Goal: Task Accomplishment & Management: Manage account settings

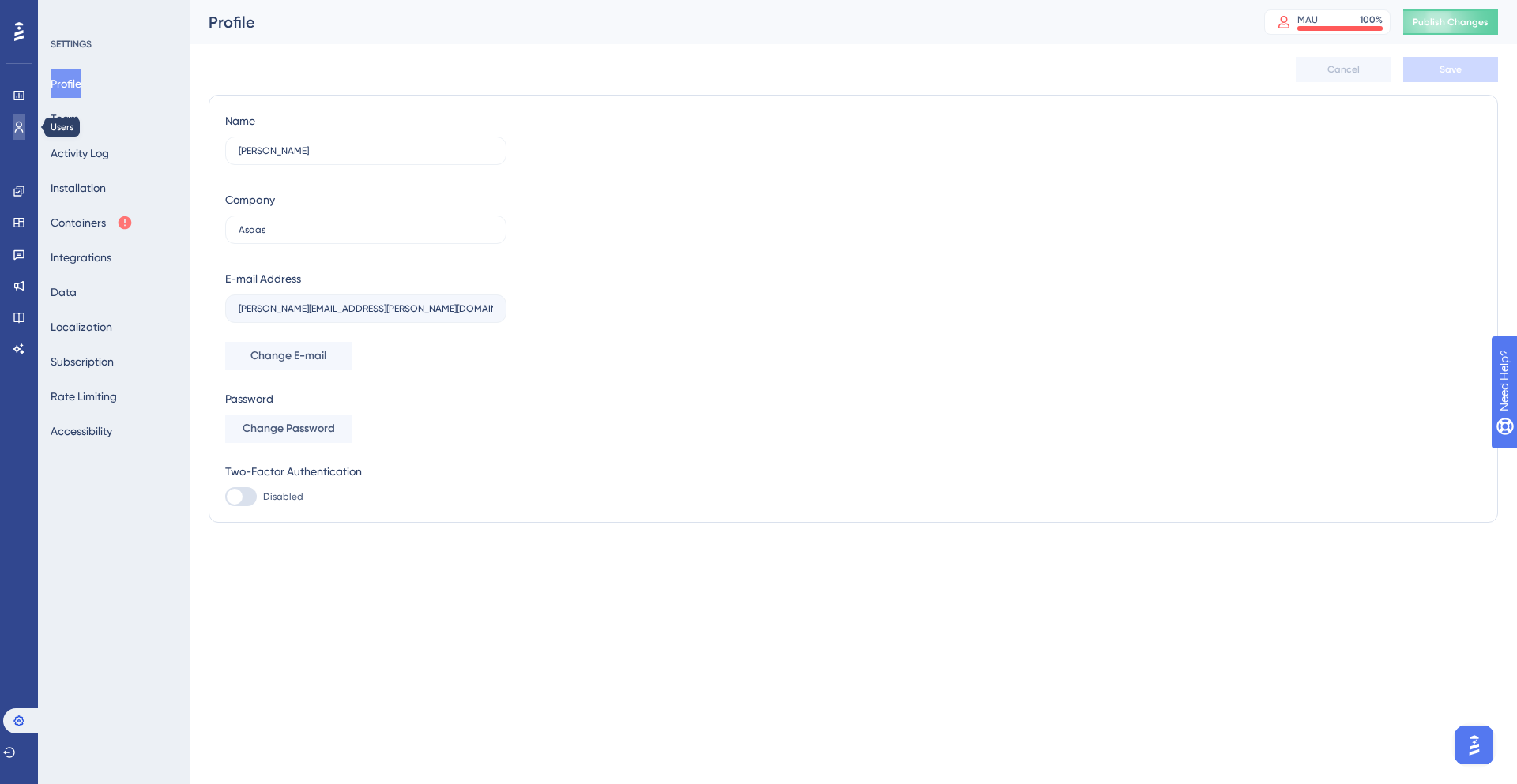
click at [16, 128] on icon at bounding box center [18, 127] width 12 height 12
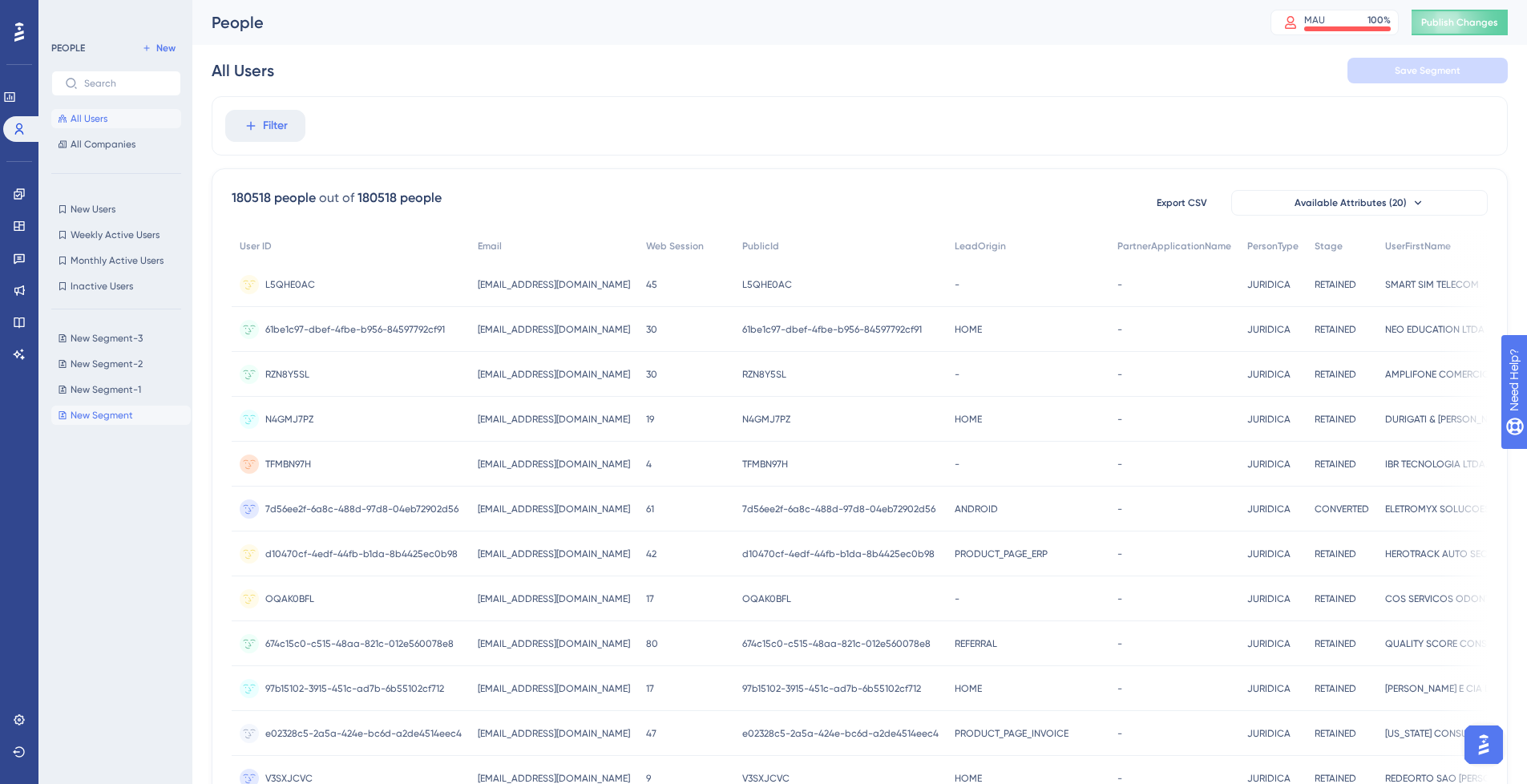
click at [123, 413] on span "New Segment" at bounding box center [102, 415] width 62 height 12
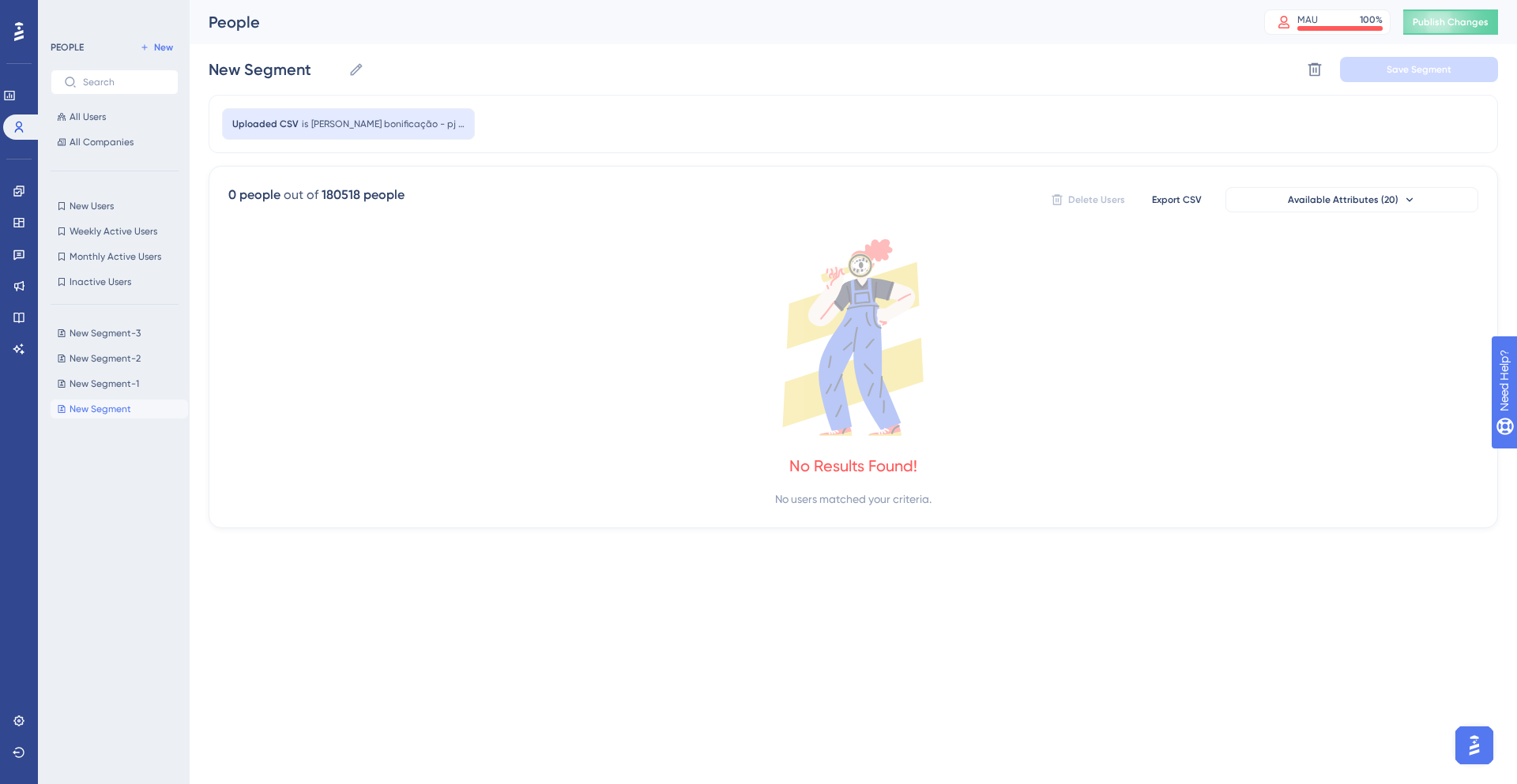
click at [161, 57] on div "PEOPLE New All Users All Companies" at bounding box center [115, 95] width 128 height 114
click at [163, 47] on span "New" at bounding box center [163, 47] width 19 height 12
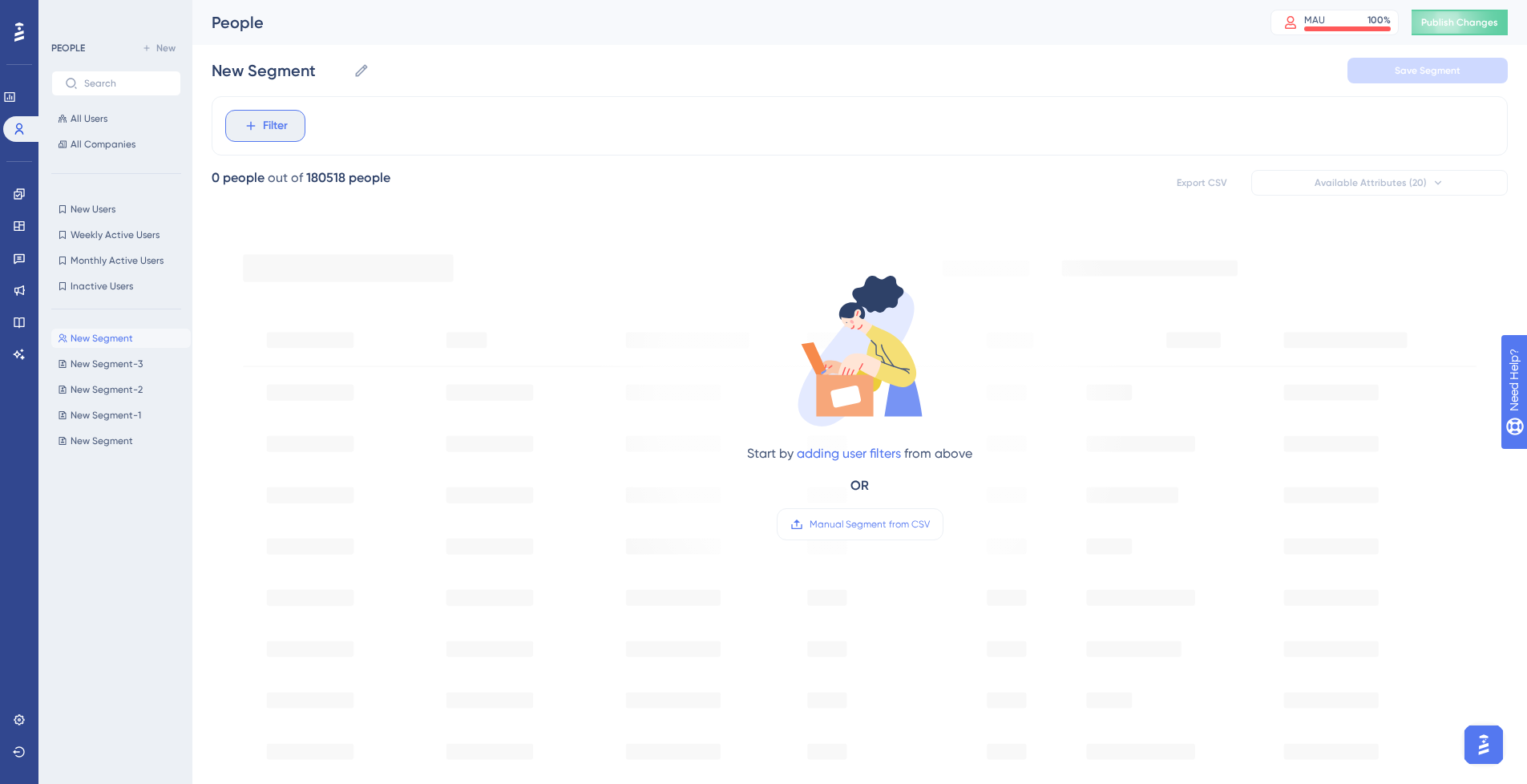
click at [267, 133] on span "Filter" at bounding box center [275, 126] width 25 height 20
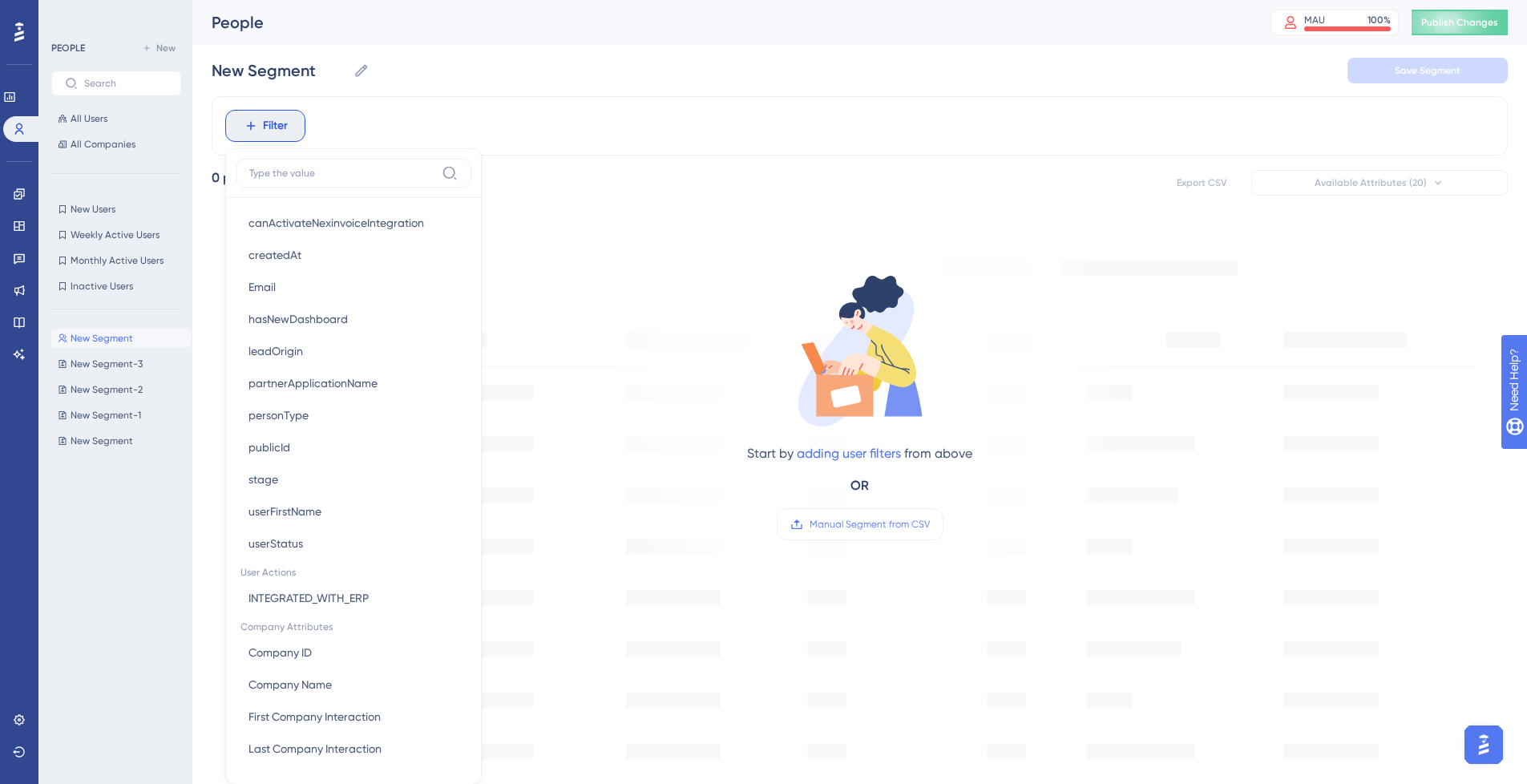
click at [784, 207] on div "Filter Browser Attributes Language Language Browser Browser Device Device Opera…" at bounding box center [859, 650] width 1296 height 1109
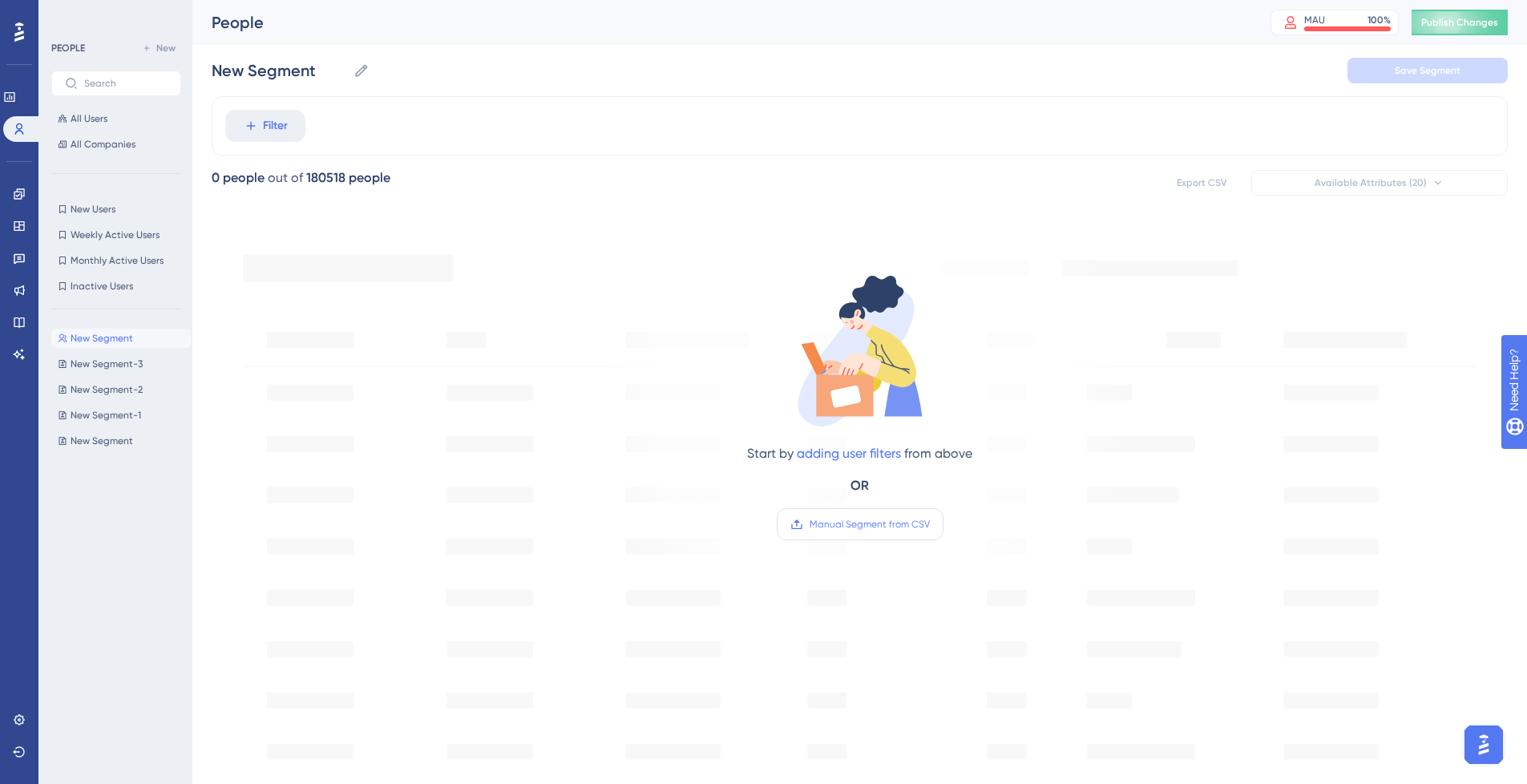
click at [893, 528] on span "Manual Segment from CSV" at bounding box center [869, 524] width 120 height 12
click at [930, 524] on input "Manual Segment from CSV" at bounding box center [930, 524] width 0 height 0
click at [858, 450] on link "adding user filters" at bounding box center [849, 453] width 104 height 15
click at [226, 110] on button "Filter" at bounding box center [266, 126] width 80 height 32
click at [845, 450] on link "adding user filters" at bounding box center [849, 453] width 104 height 15
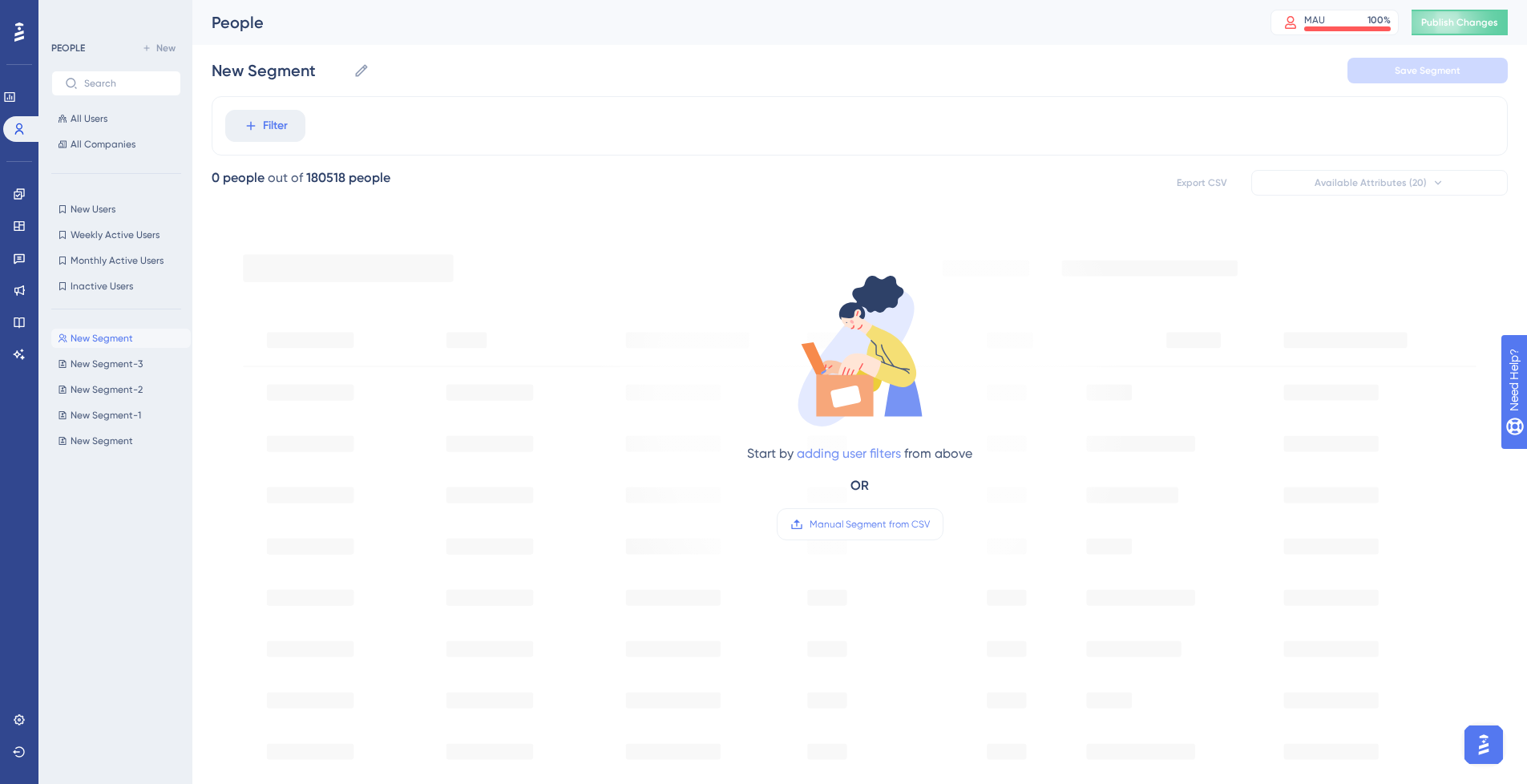
click at [226, 110] on button "Filter" at bounding box center [266, 126] width 80 height 32
click at [845, 449] on link "adding user filters" at bounding box center [849, 453] width 104 height 15
click at [226, 110] on button "Filter" at bounding box center [266, 126] width 80 height 32
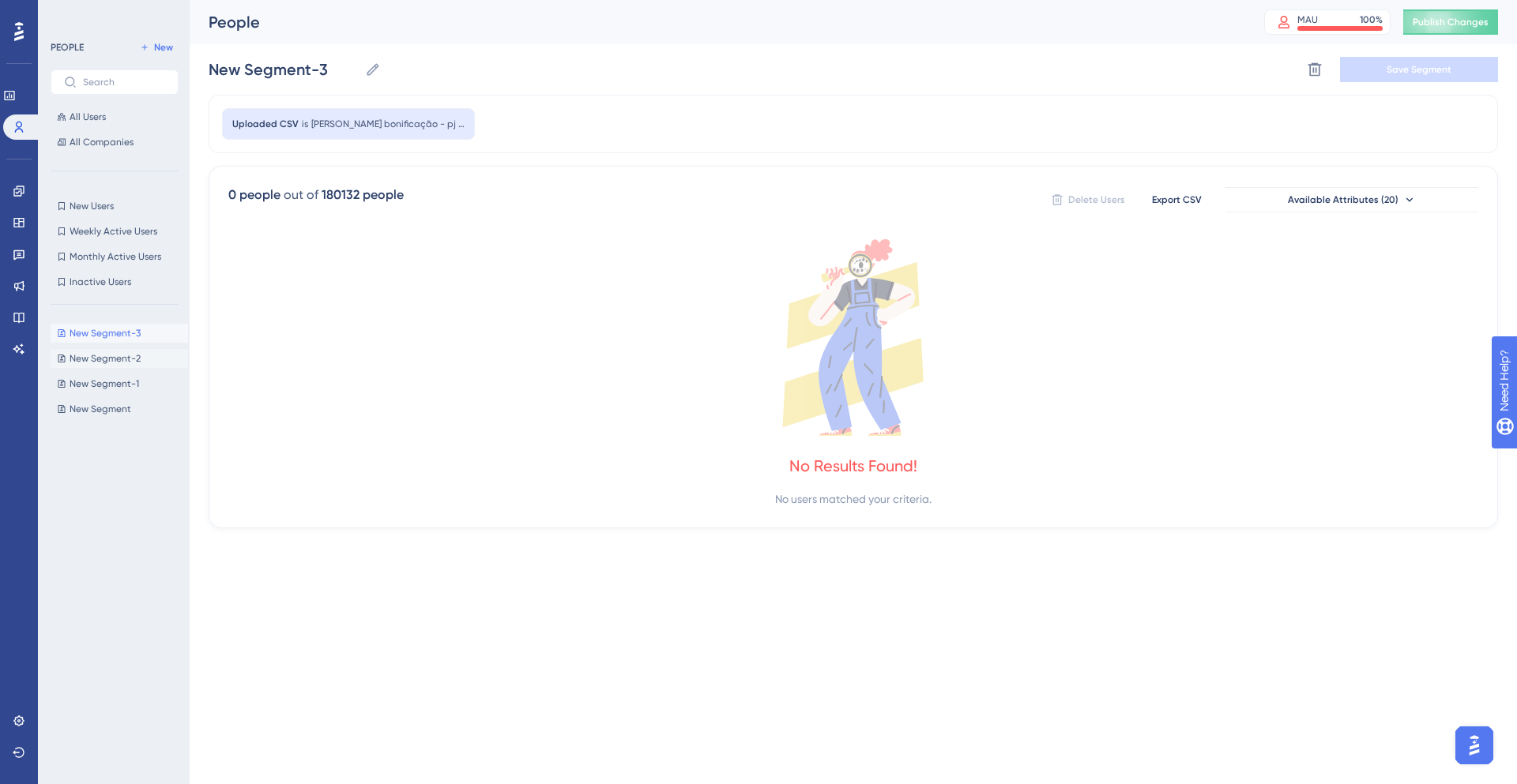
click at [104, 349] on button "New Segment-2 New Segment-2" at bounding box center [119, 359] width 137 height 19
click at [98, 412] on span "New Segment" at bounding box center [100, 409] width 61 height 12
click at [160, 42] on span "New" at bounding box center [163, 47] width 19 height 12
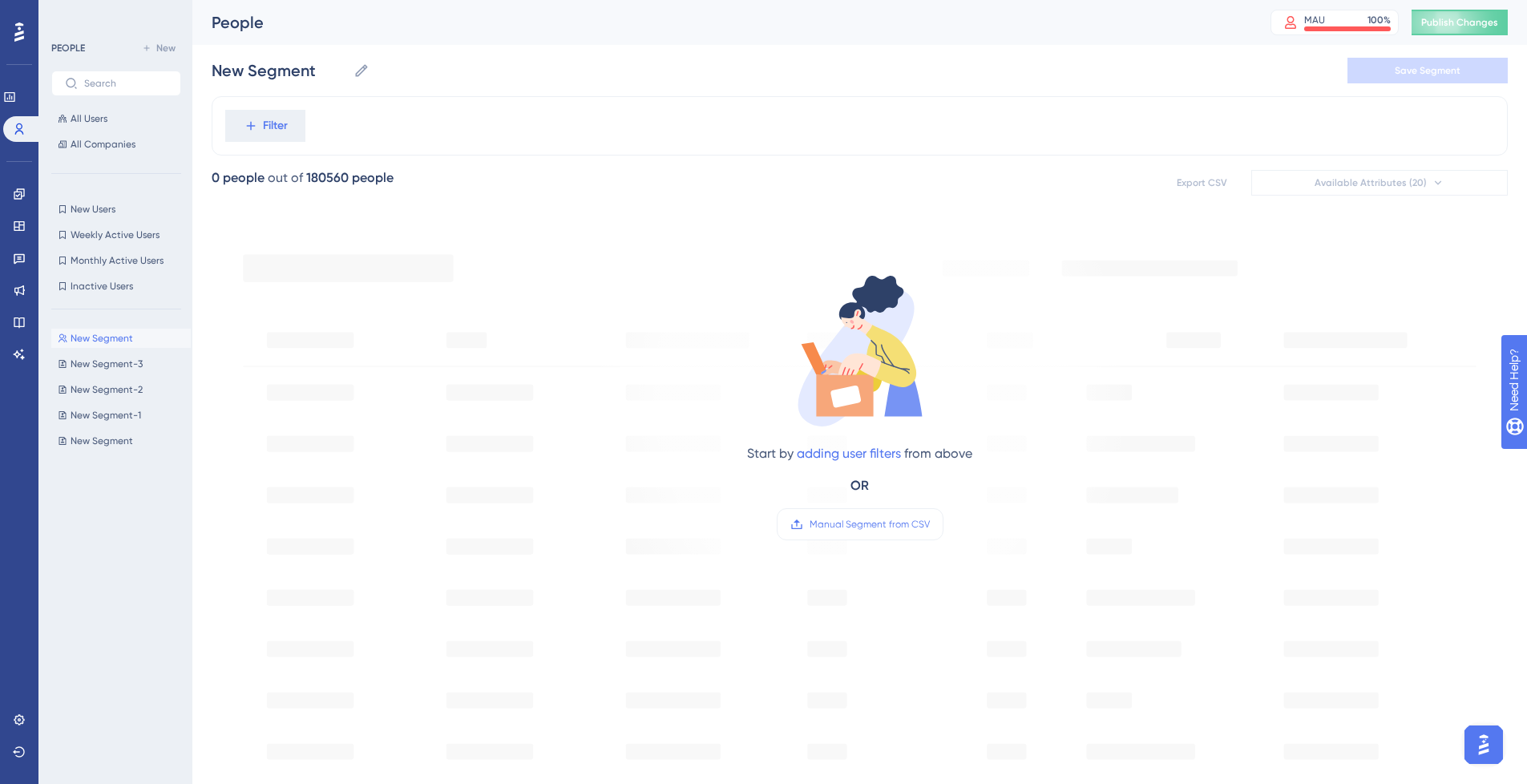
click at [128, 335] on span "New Segment" at bounding box center [102, 338] width 62 height 12
click at [821, 516] on label "Manual Segment from CSV" at bounding box center [859, 524] width 167 height 32
click at [930, 524] on input "Manual Segment from CSV" at bounding box center [930, 524] width 0 height 0
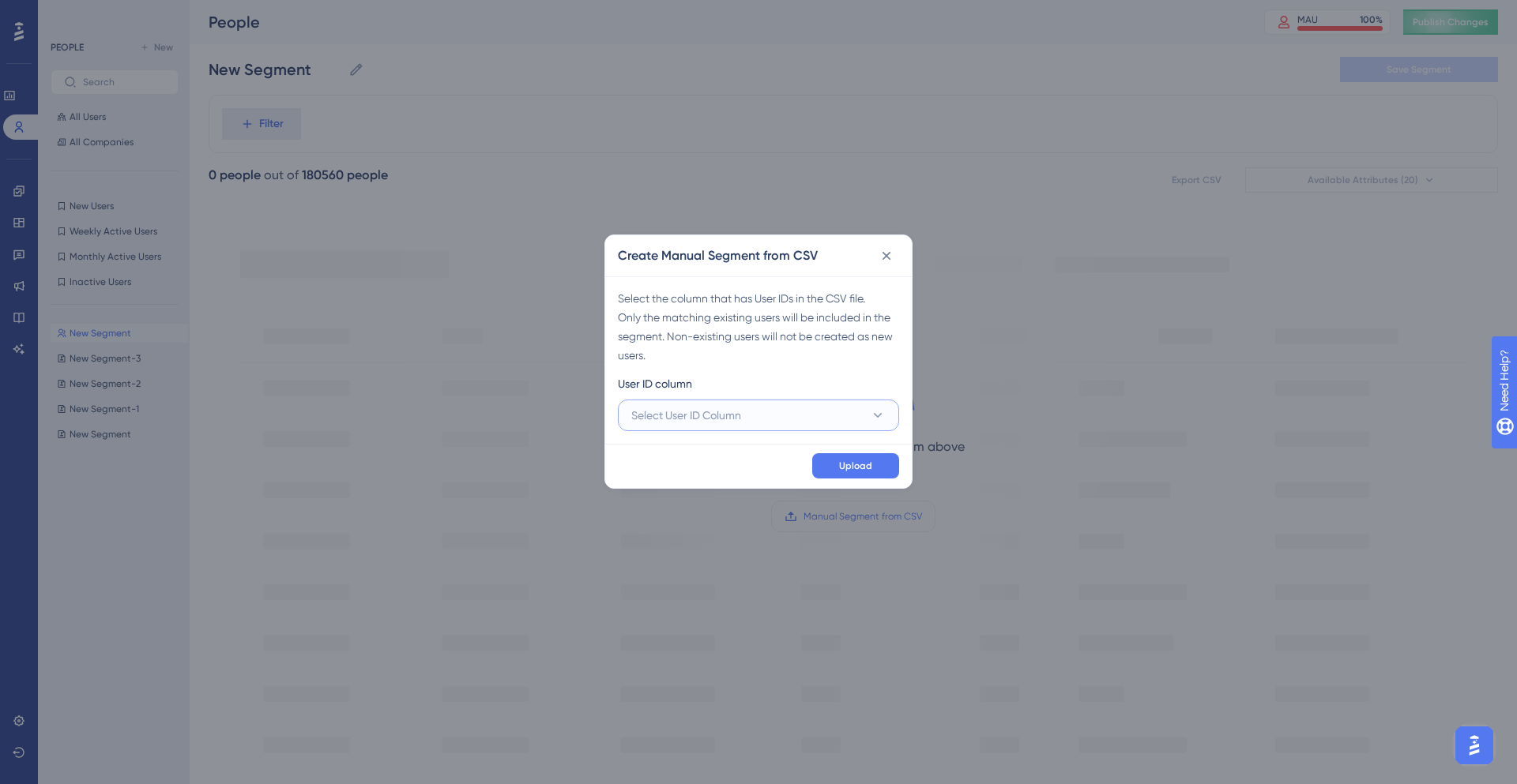
click at [731, 412] on span "Select User ID Column" at bounding box center [686, 415] width 110 height 19
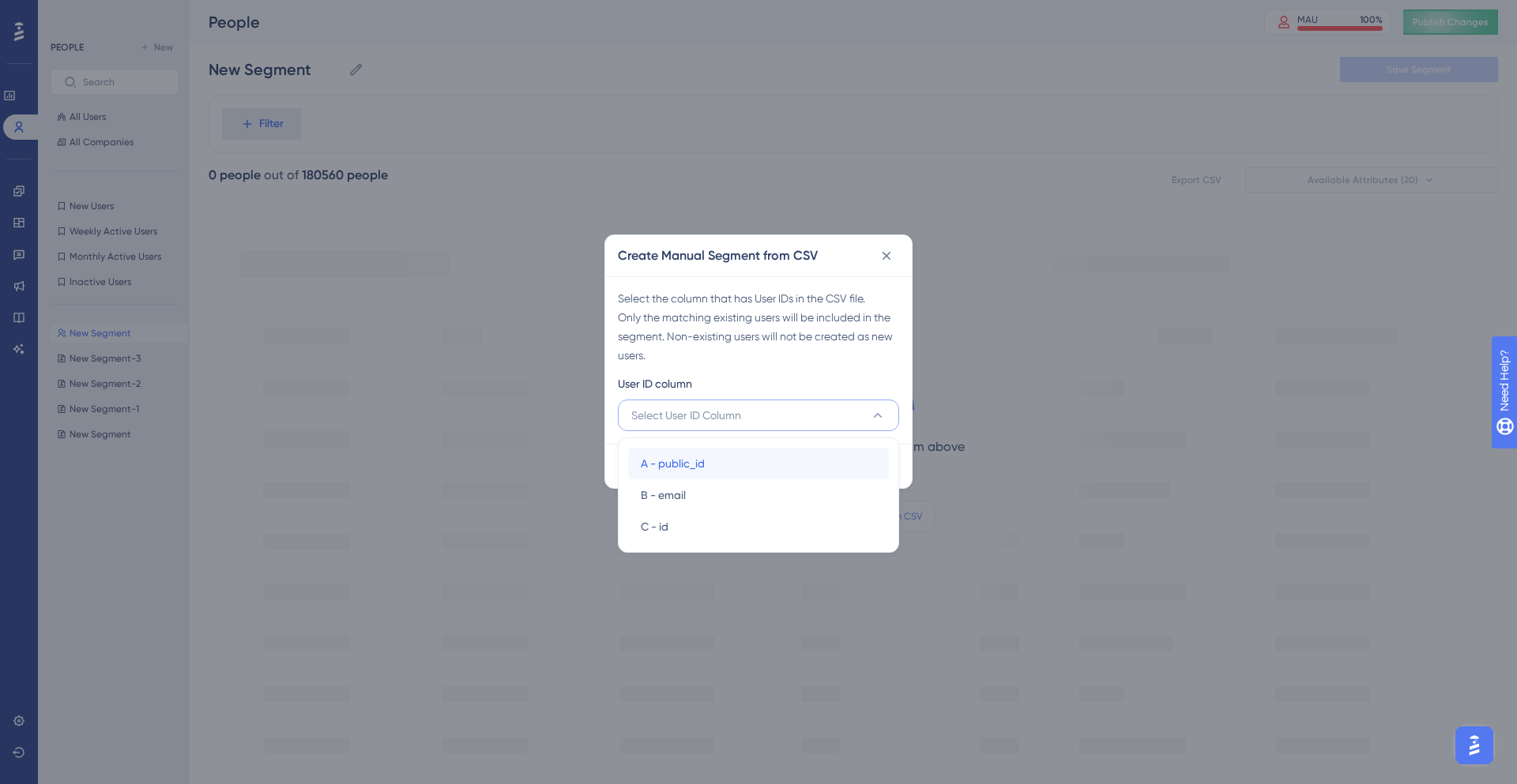
click at [719, 467] on div "A - public_id A - public_id" at bounding box center [758, 464] width 235 height 32
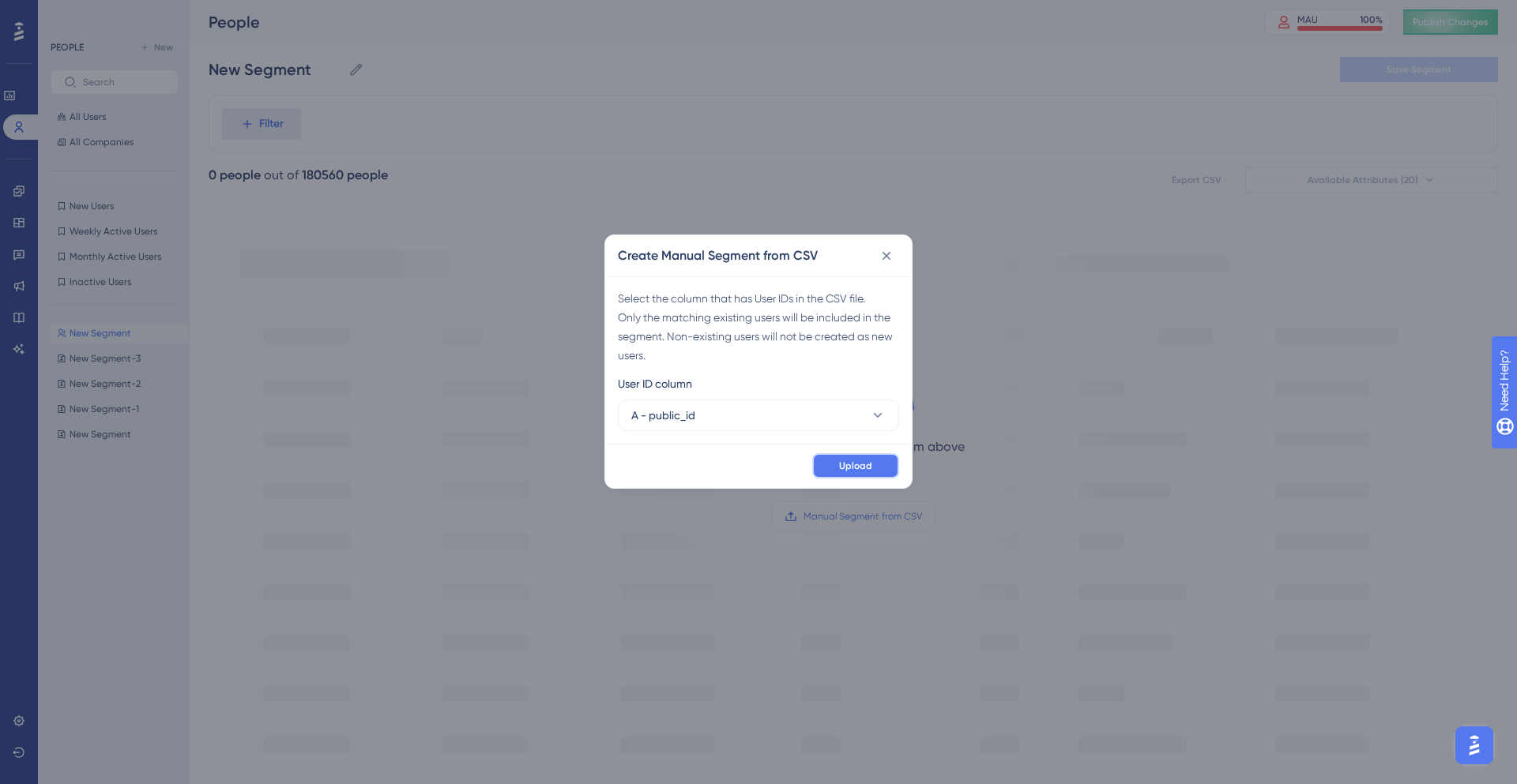
click at [863, 466] on span "Upload" at bounding box center [856, 465] width 33 height 12
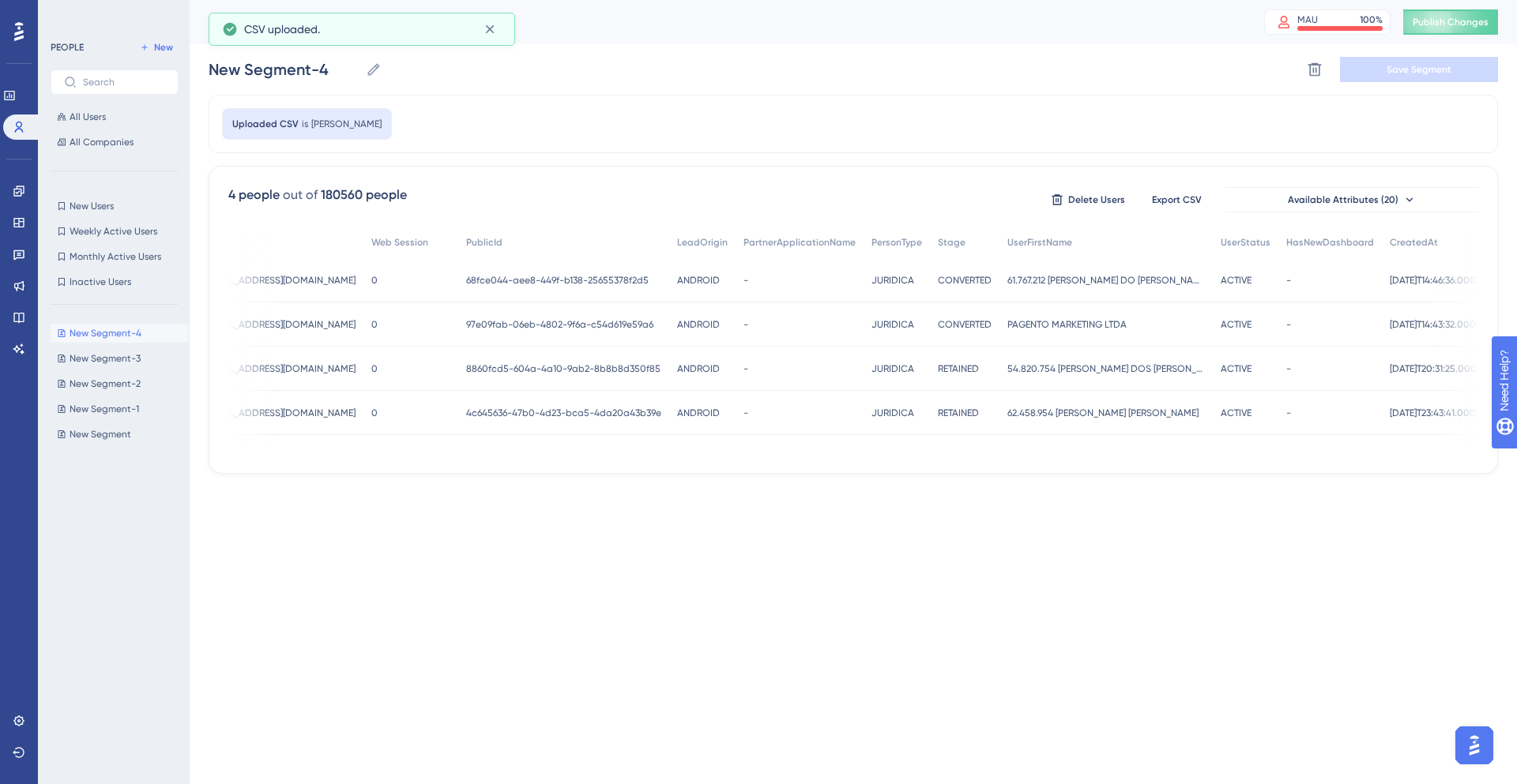
scroll to position [0, 312]
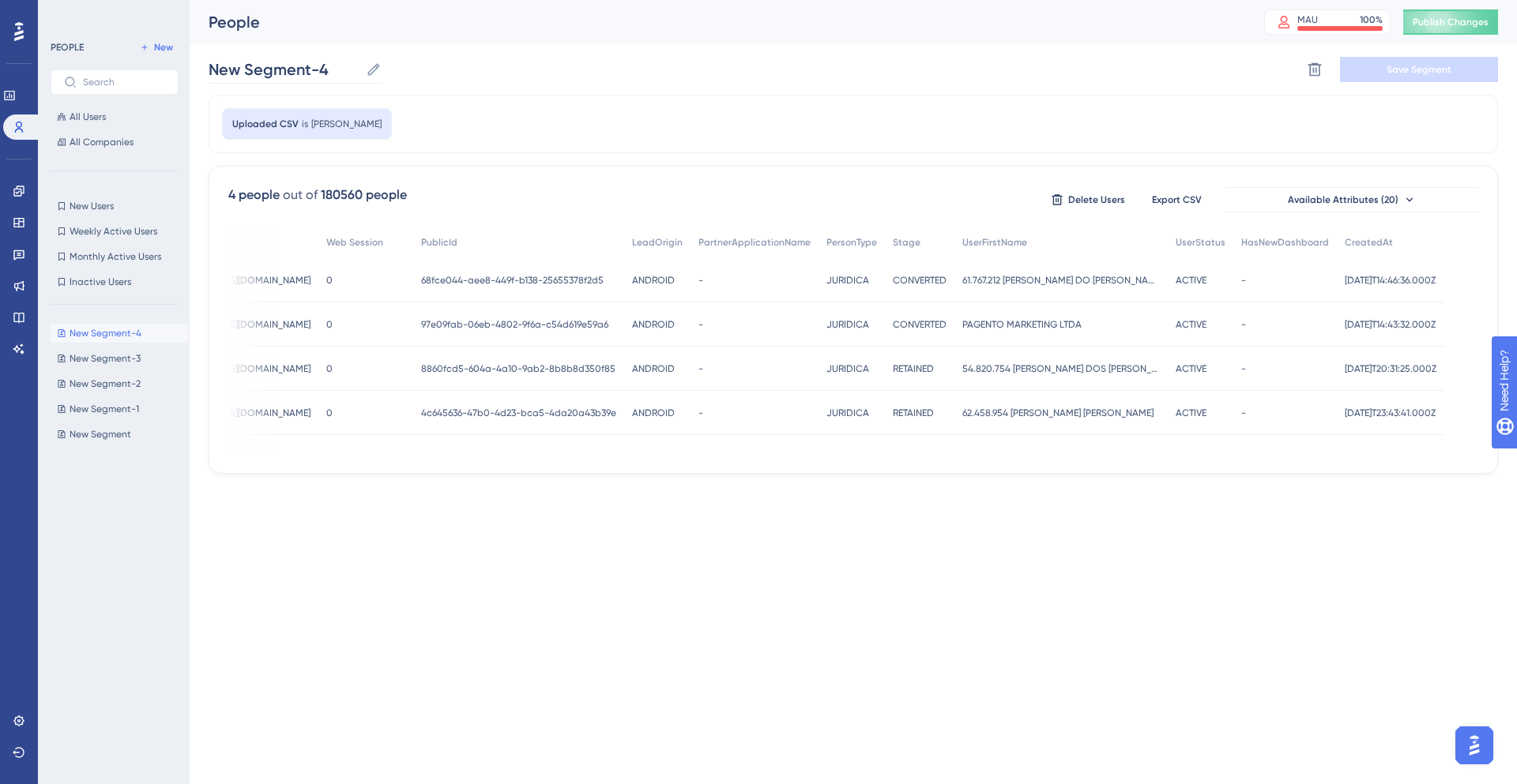
click at [372, 74] on icon at bounding box center [373, 69] width 16 height 16
click at [359, 74] on input "New Segment-4" at bounding box center [284, 69] width 151 height 22
click at [350, 69] on input "New Segment-4" at bounding box center [284, 69] width 151 height 22
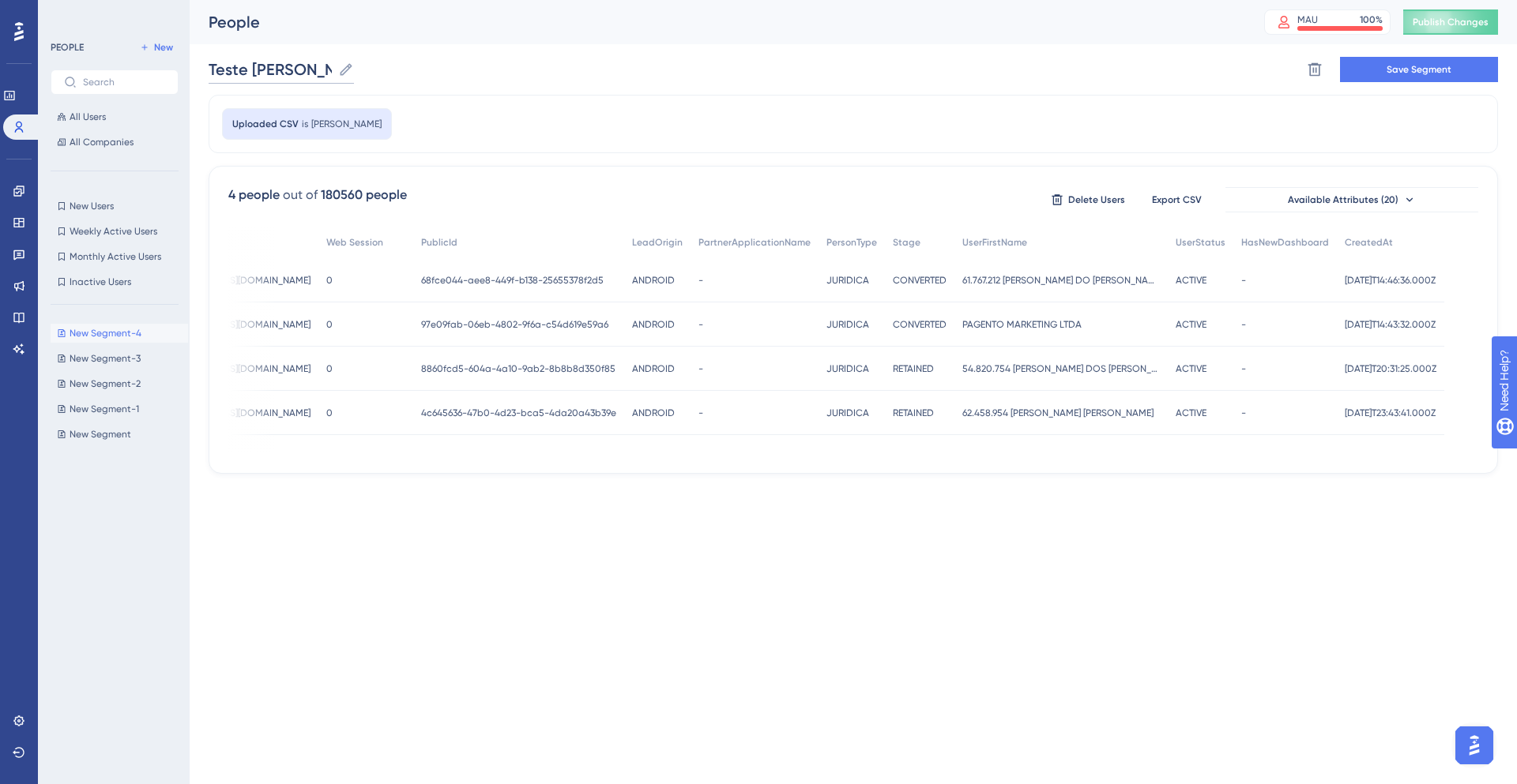
type input "Teste SARAH"
click at [614, 88] on div "Teste SARAH Teste SARAH Delete Segment Save Segment" at bounding box center [853, 69] width 1289 height 51
click at [529, 280] on span "68fce044-aee8-449f-b138-25655378f2d5" at bounding box center [512, 280] width 183 height 12
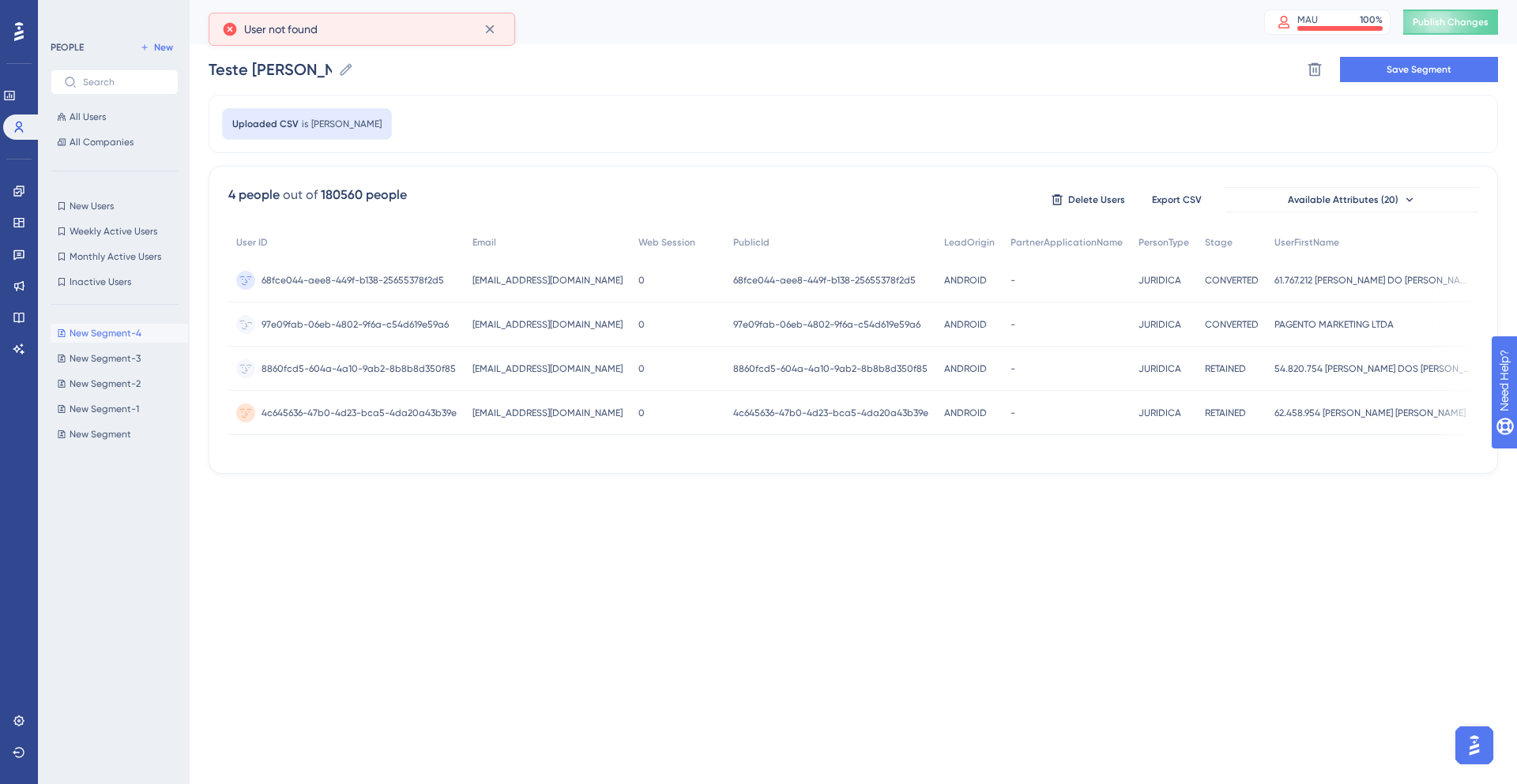
click at [324, 315] on div "97e09fab-06eb-4802-9f6a-c54d619e59a6 97e09fab-06eb-4802-9f6a-c54d619e59a6" at bounding box center [355, 324] width 187 height 44
click at [907, 364] on span "8860fcd5-604a-4a10-9ab2-8b8b8d350f85" at bounding box center [830, 369] width 194 height 12
click at [490, 545] on div at bounding box center [837, 442] width 1359 height 671
click at [347, 67] on icon at bounding box center [346, 68] width 11 height 11
click at [332, 67] on input "Teste SARAH" at bounding box center [270, 69] width 123 height 22
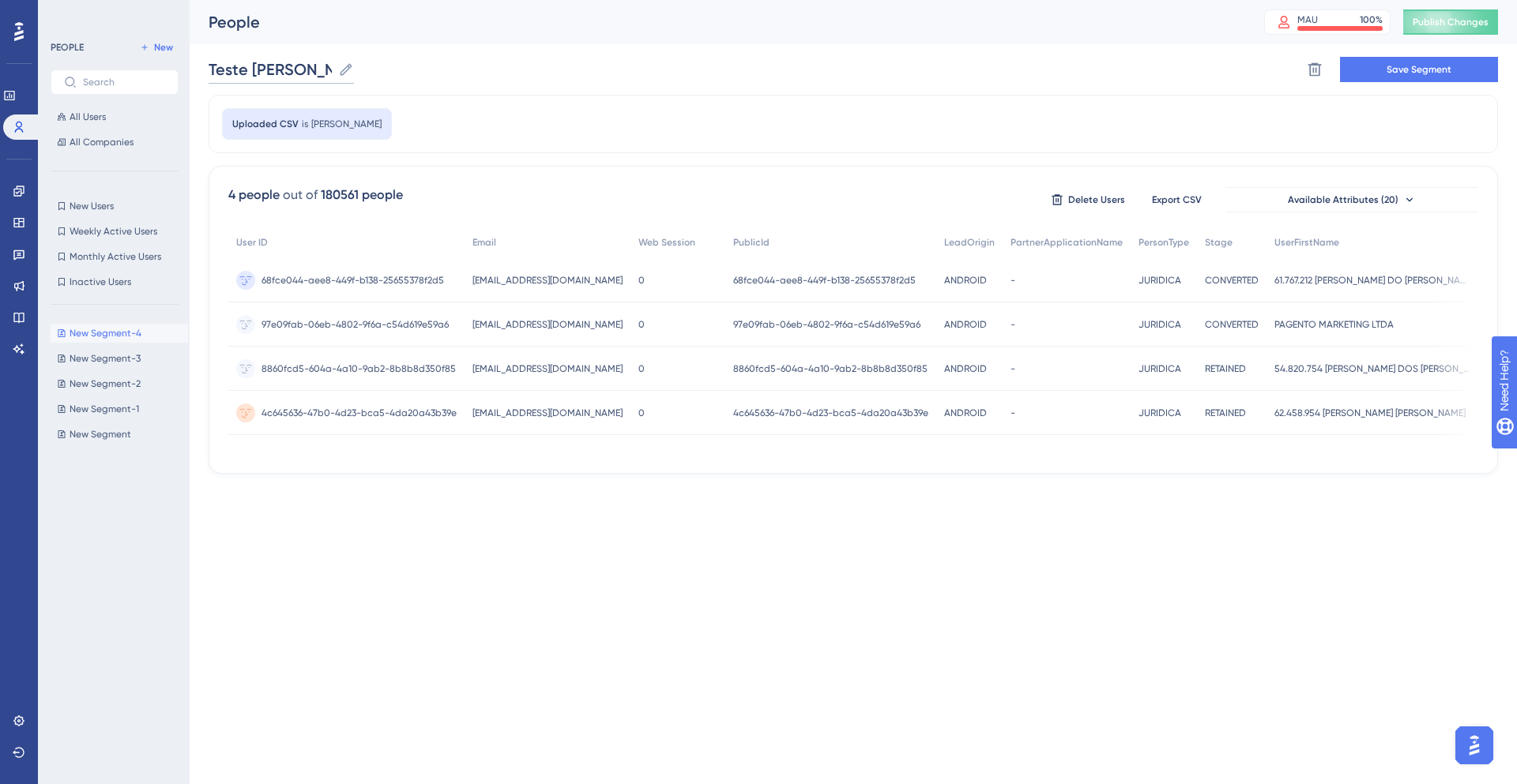
click at [286, 67] on input "Teste SARAH" at bounding box center [270, 69] width 123 height 22
type input "Teste Segmentação Pequena"
drag, startPoint x: 249, startPoint y: 663, endPoint x: 293, endPoint y: 636, distance: 51.6
click at [249, 0] on html "Performance Users Engagement Widgets Feedback Product Updates Knowledge Base AI…" at bounding box center [758, 0] width 1517 height 0
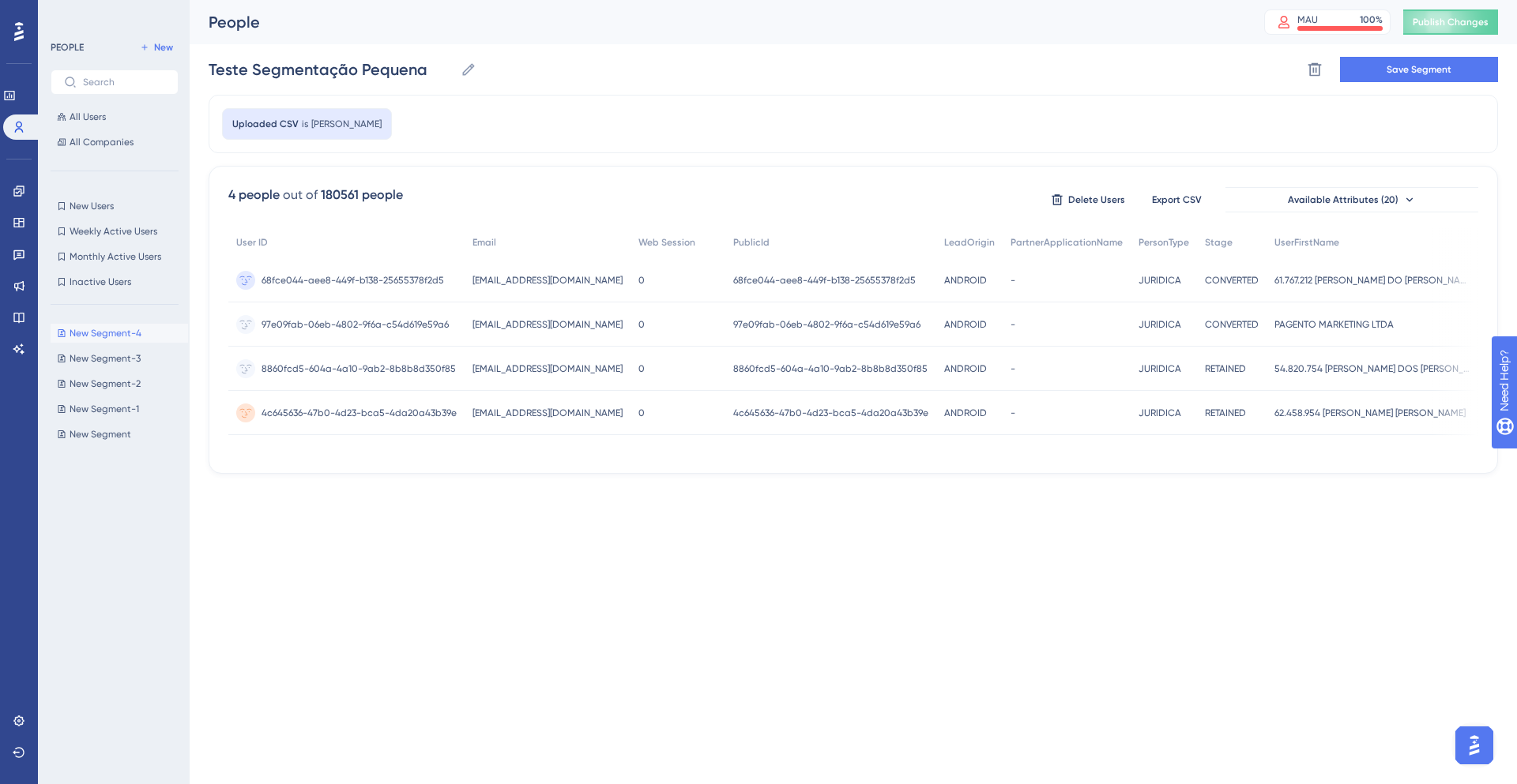
click at [687, 0] on html "Performance Users Engagement Widgets Feedback Product Updates Knowledge Base AI…" at bounding box center [758, 0] width 1517 height 0
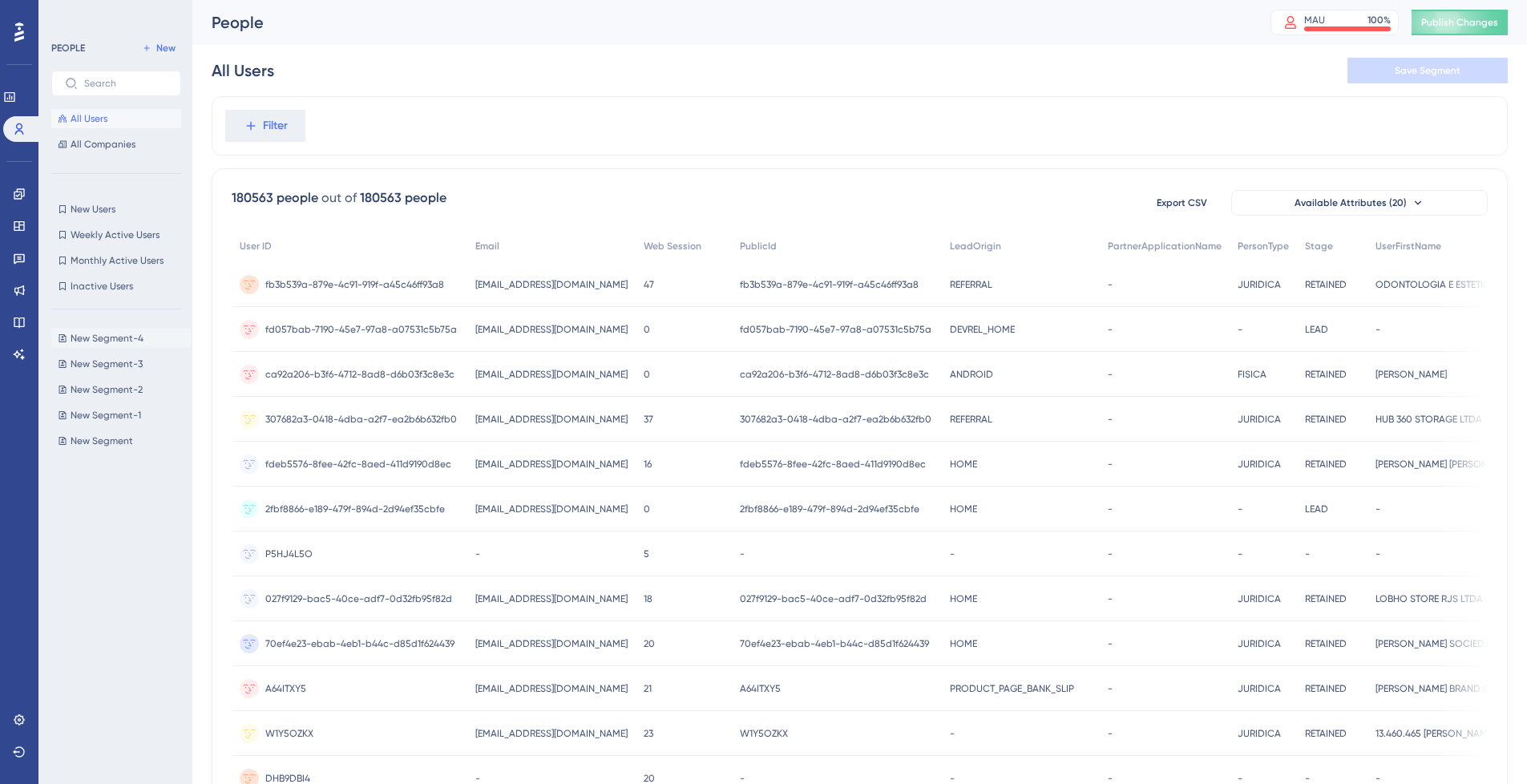
click at [105, 333] on span "New Segment-4" at bounding box center [107, 338] width 73 height 12
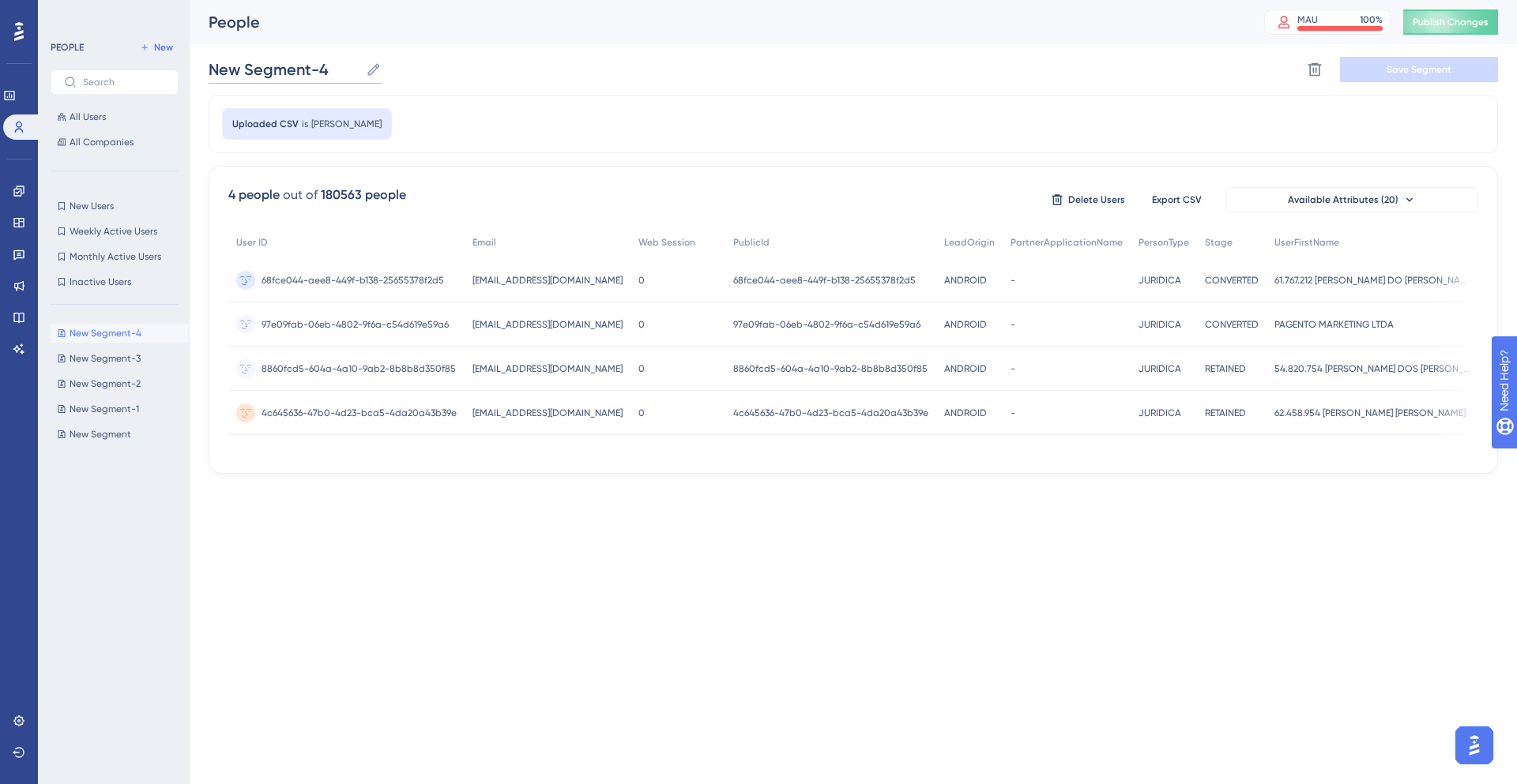
click at [312, 73] on input "New Segment-4" at bounding box center [284, 69] width 151 height 22
click at [365, 71] on label "New Segment-4 New Segment-4" at bounding box center [294, 69] width 173 height 28
click at [359, 71] on input "New Segment-4" at bounding box center [284, 69] width 151 height 22
click at [377, 71] on icon at bounding box center [373, 69] width 16 height 16
click at [359, 71] on input "New Segment-4" at bounding box center [284, 69] width 151 height 22
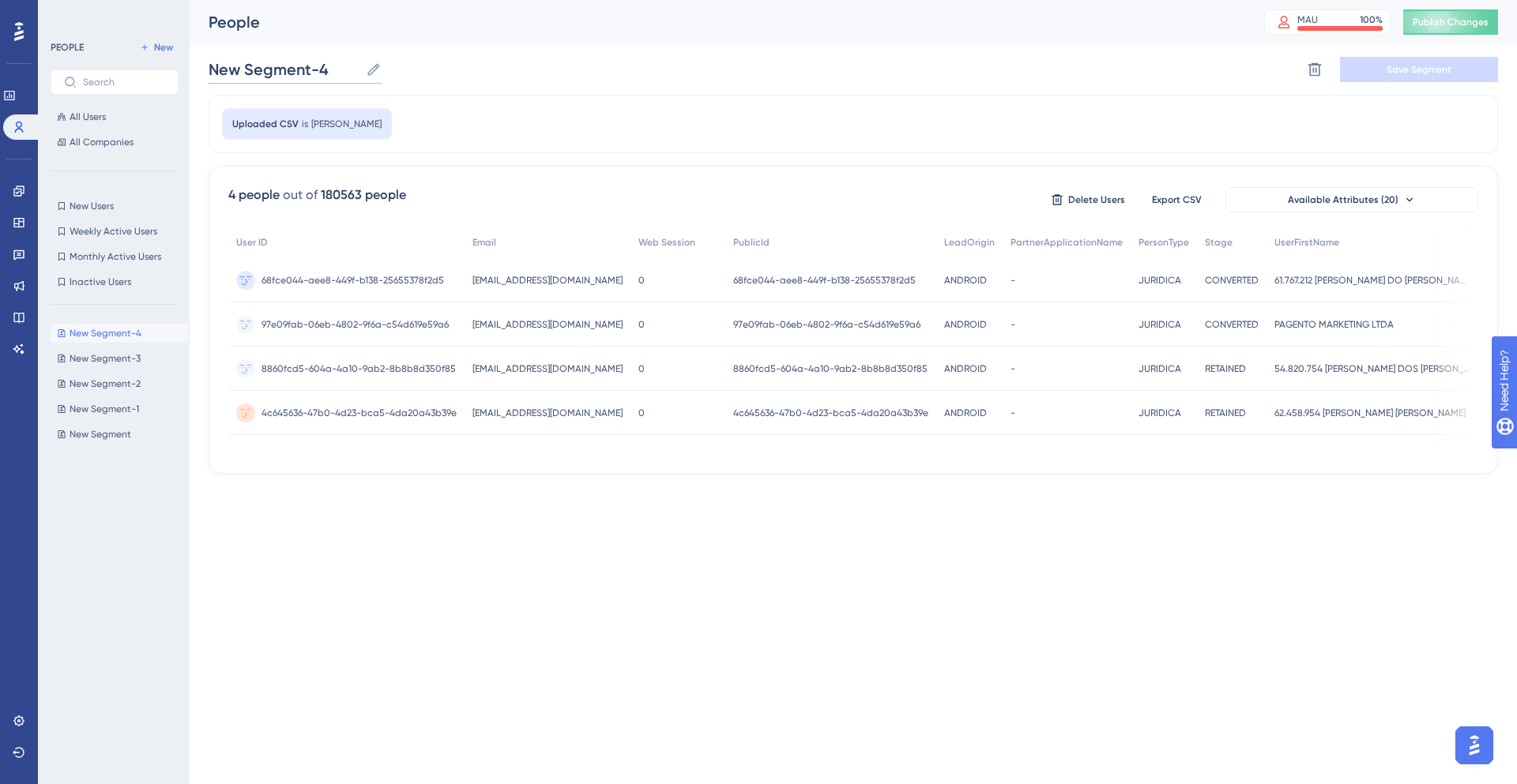
drag, startPoint x: 340, startPoint y: 68, endPoint x: 49, endPoint y: 65, distance: 291.0
click at [190, 65] on div "Performance Users Engagement Widgets Feedback Product Updates Knowledge Base AI…" at bounding box center [853, 249] width 1327 height 499
click at [1397, 69] on span "Save Segment" at bounding box center [1419, 69] width 65 height 12
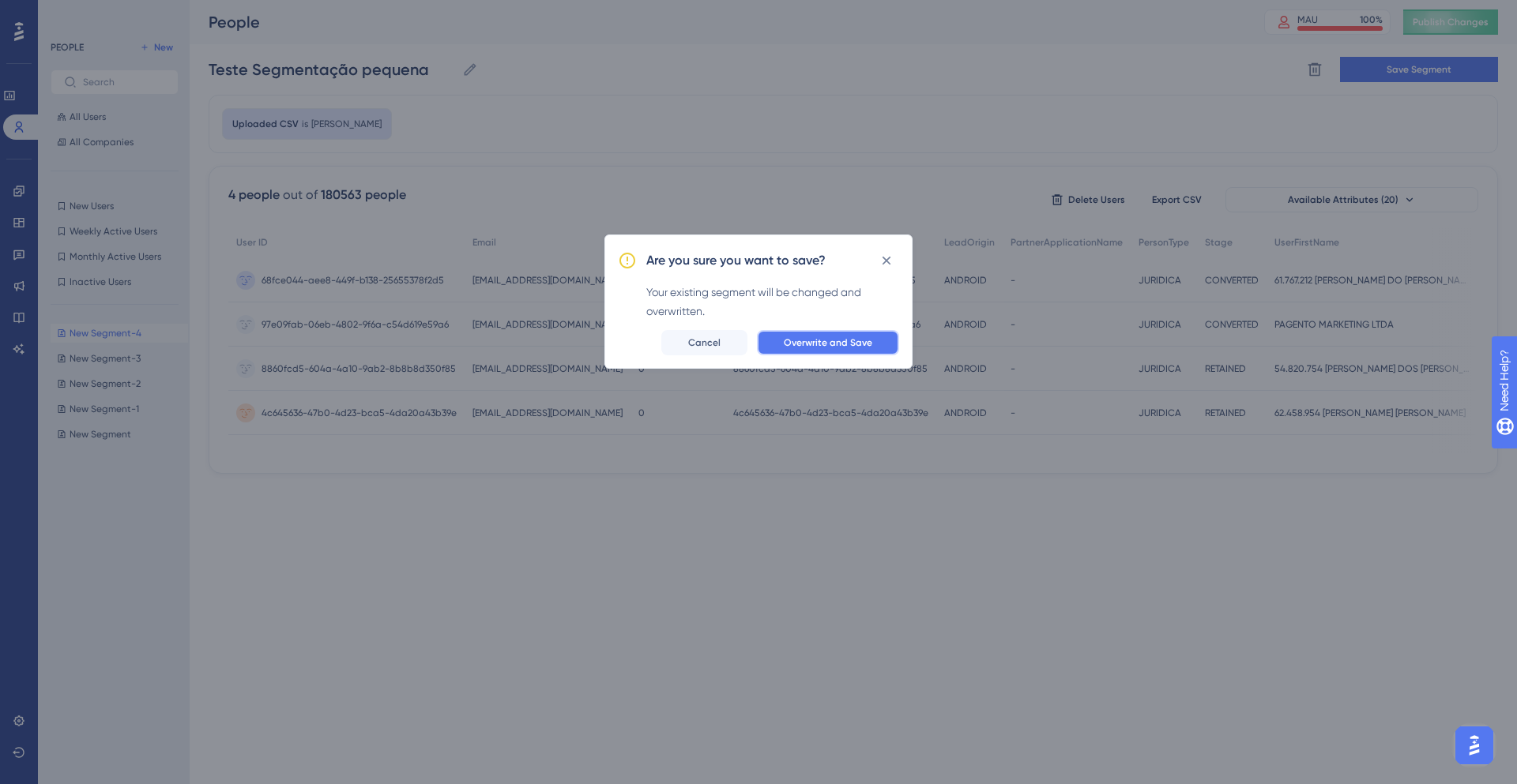
click at [814, 334] on button "Overwrite and Save" at bounding box center [828, 342] width 142 height 25
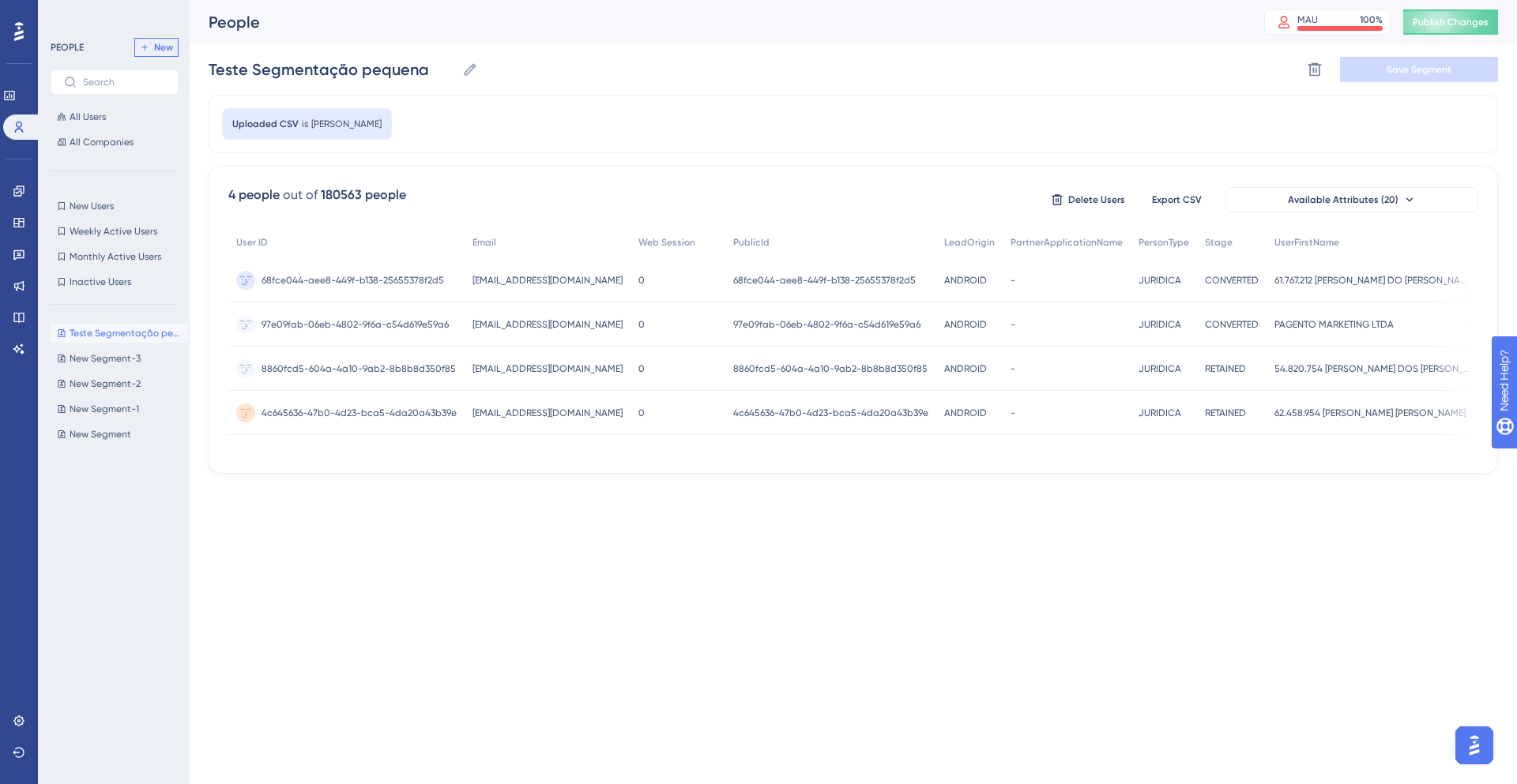
click at [164, 47] on span "New" at bounding box center [163, 47] width 19 height 12
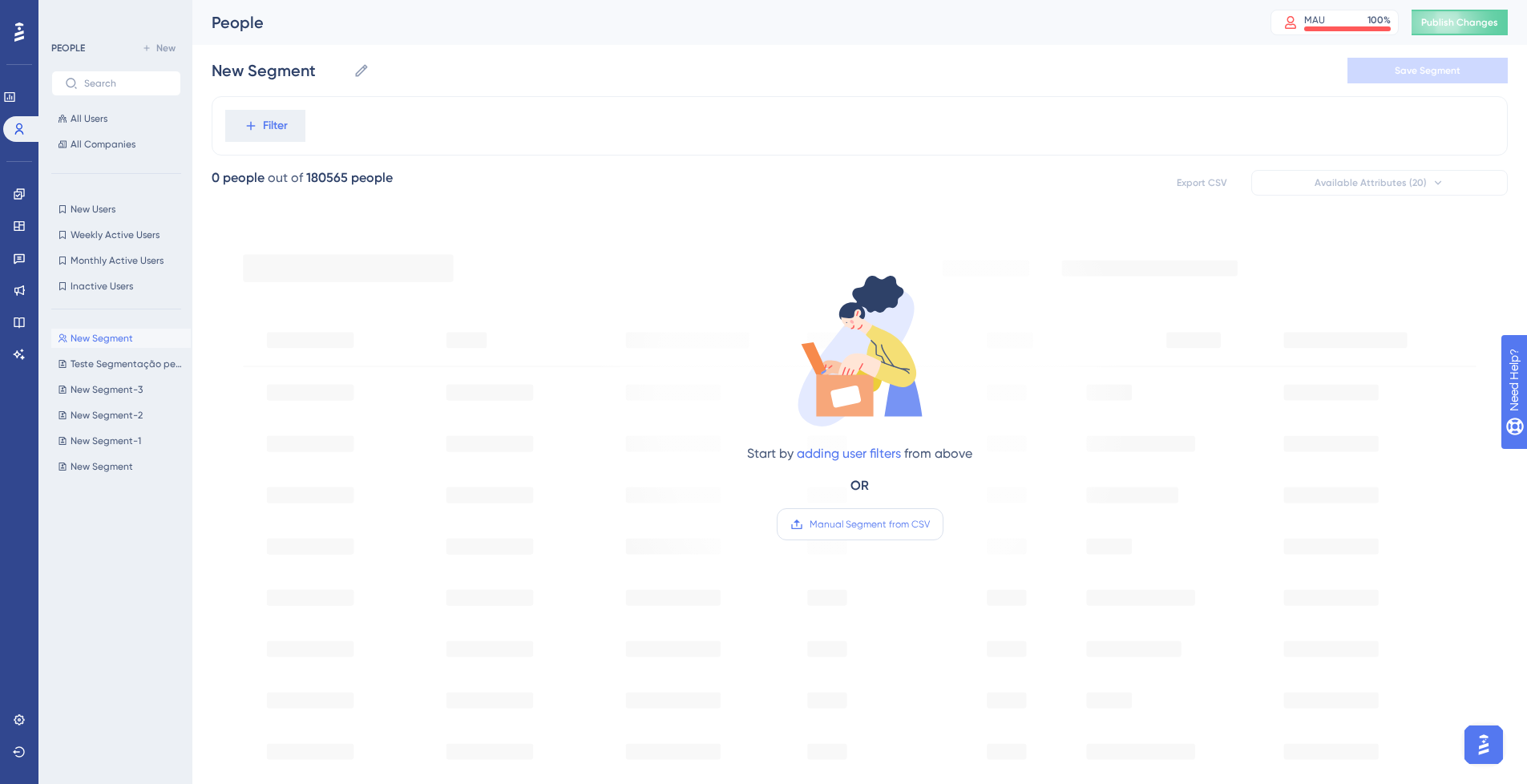
click at [856, 515] on label "Manual Segment from CSV" at bounding box center [859, 524] width 167 height 32
click at [930, 524] on input "Manual Segment from CSV" at bounding box center [930, 524] width 0 height 0
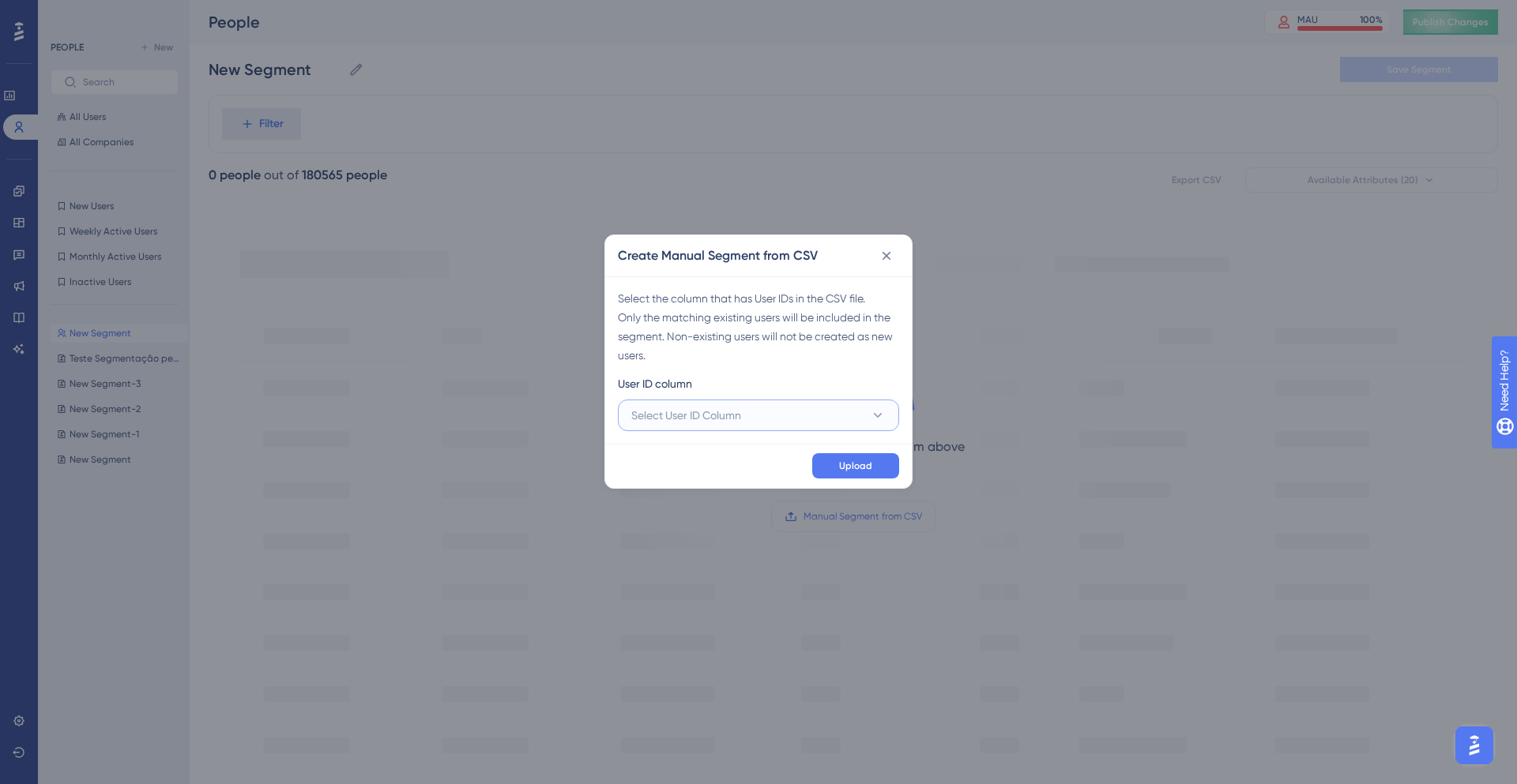
click at [749, 420] on button "Select User ID Column" at bounding box center [758, 415] width 281 height 32
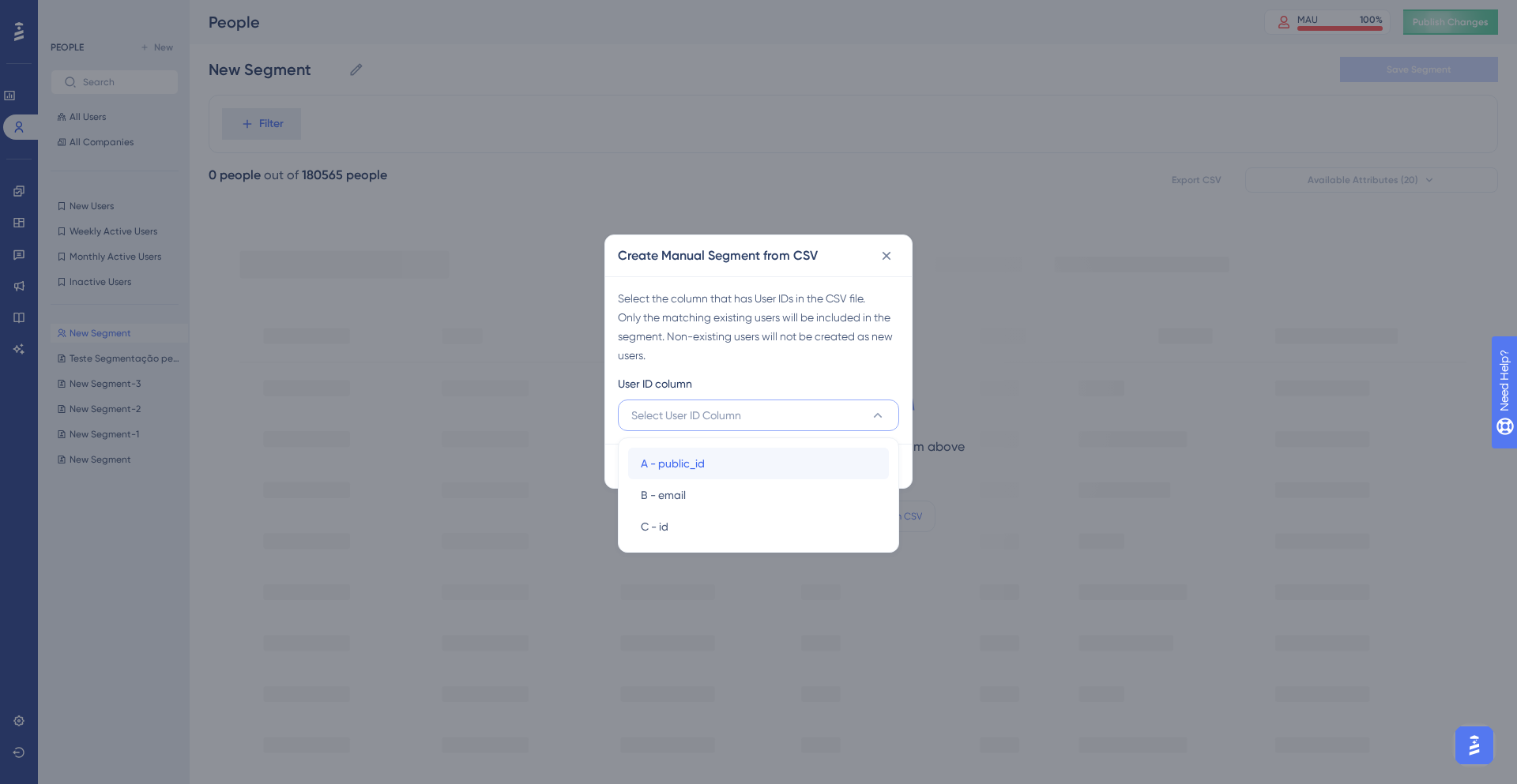
click at [717, 460] on div "A - public_id A - public_id" at bounding box center [758, 464] width 235 height 32
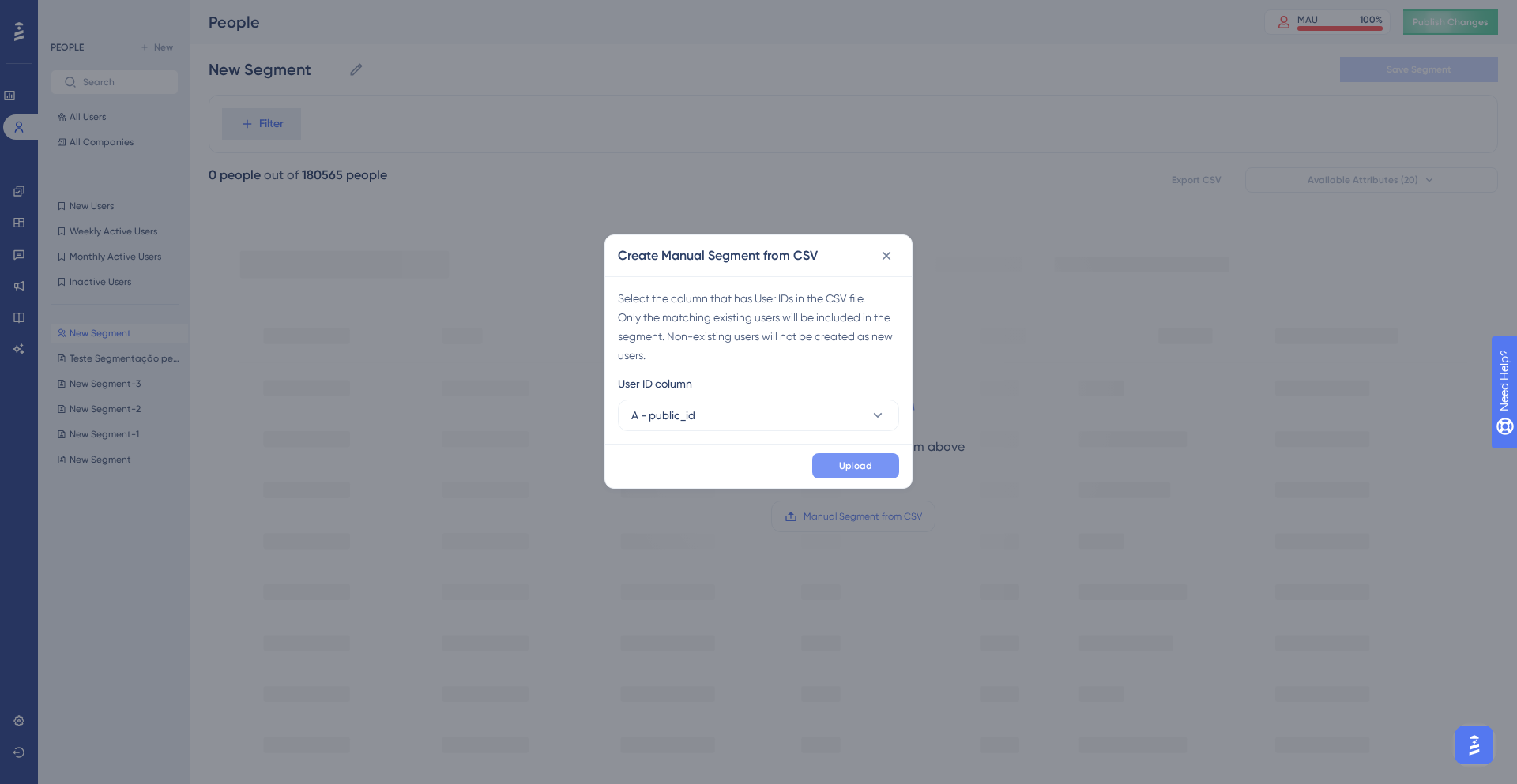
click at [877, 466] on button "Upload" at bounding box center [856, 465] width 87 height 25
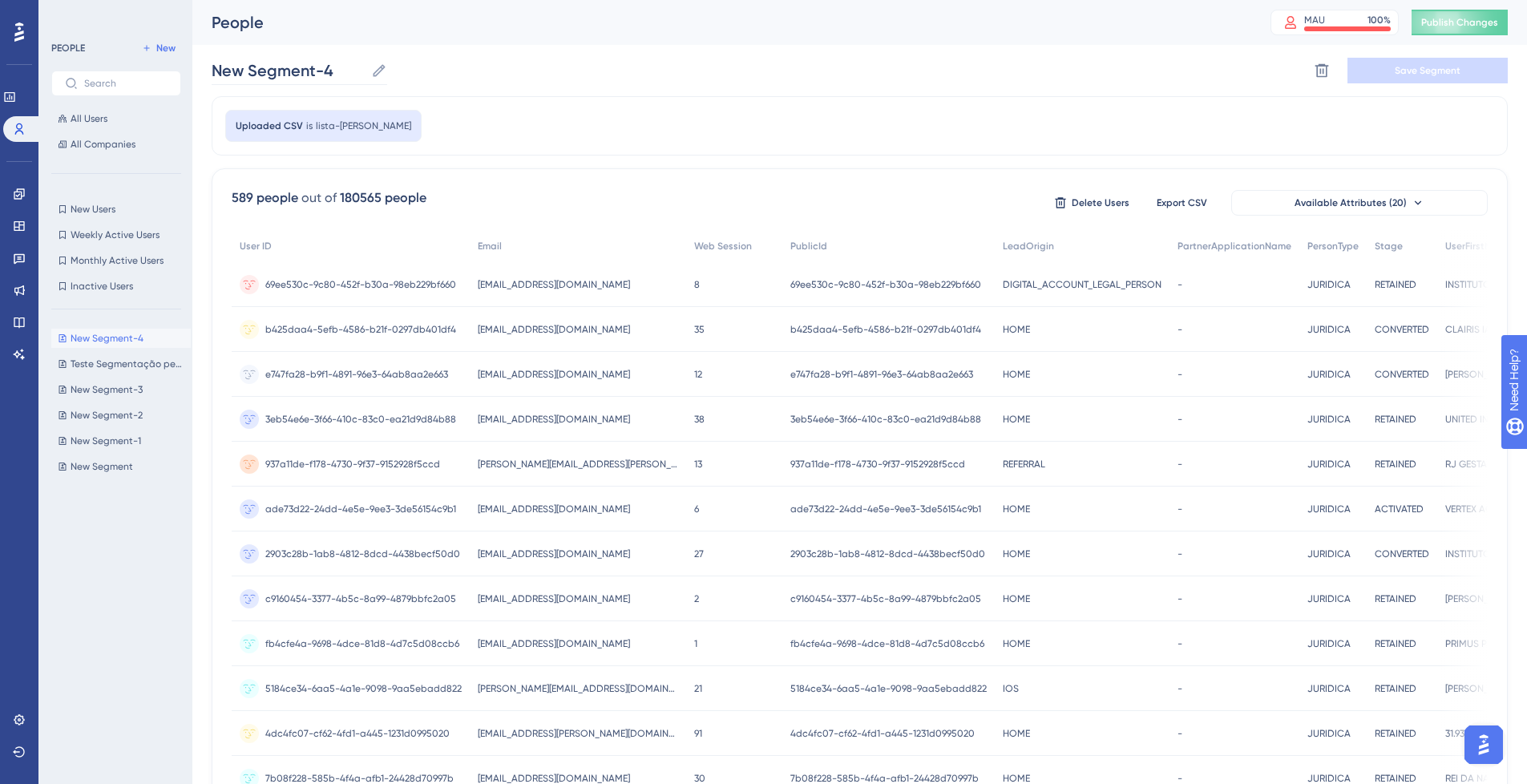
click at [379, 66] on icon at bounding box center [379, 70] width 16 height 16
click at [365, 66] on input "New Segment-4" at bounding box center [288, 70] width 153 height 22
drag, startPoint x: 352, startPoint y: 62, endPoint x: 171, endPoint y: 68, distance: 181.1
click at [193, 68] on div "Performance Users Engagement Widgets Feedback Product Updates Knowledge Base AI…" at bounding box center [859, 628] width 1334 height 1256
type input "Pessoas Juridicas - [PERSON_NAME]"
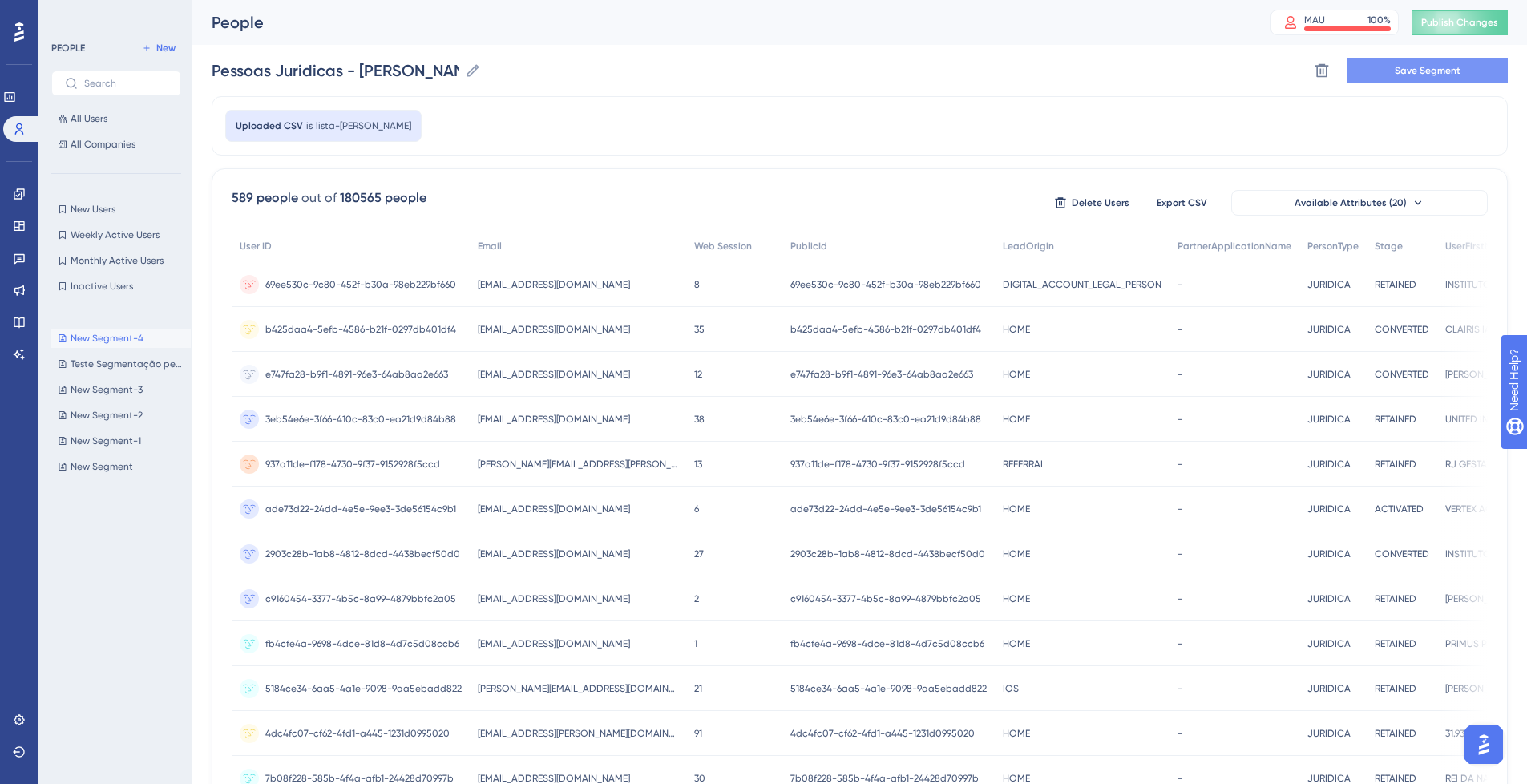
click at [1447, 71] on span "Save Segment" at bounding box center [1428, 70] width 66 height 12
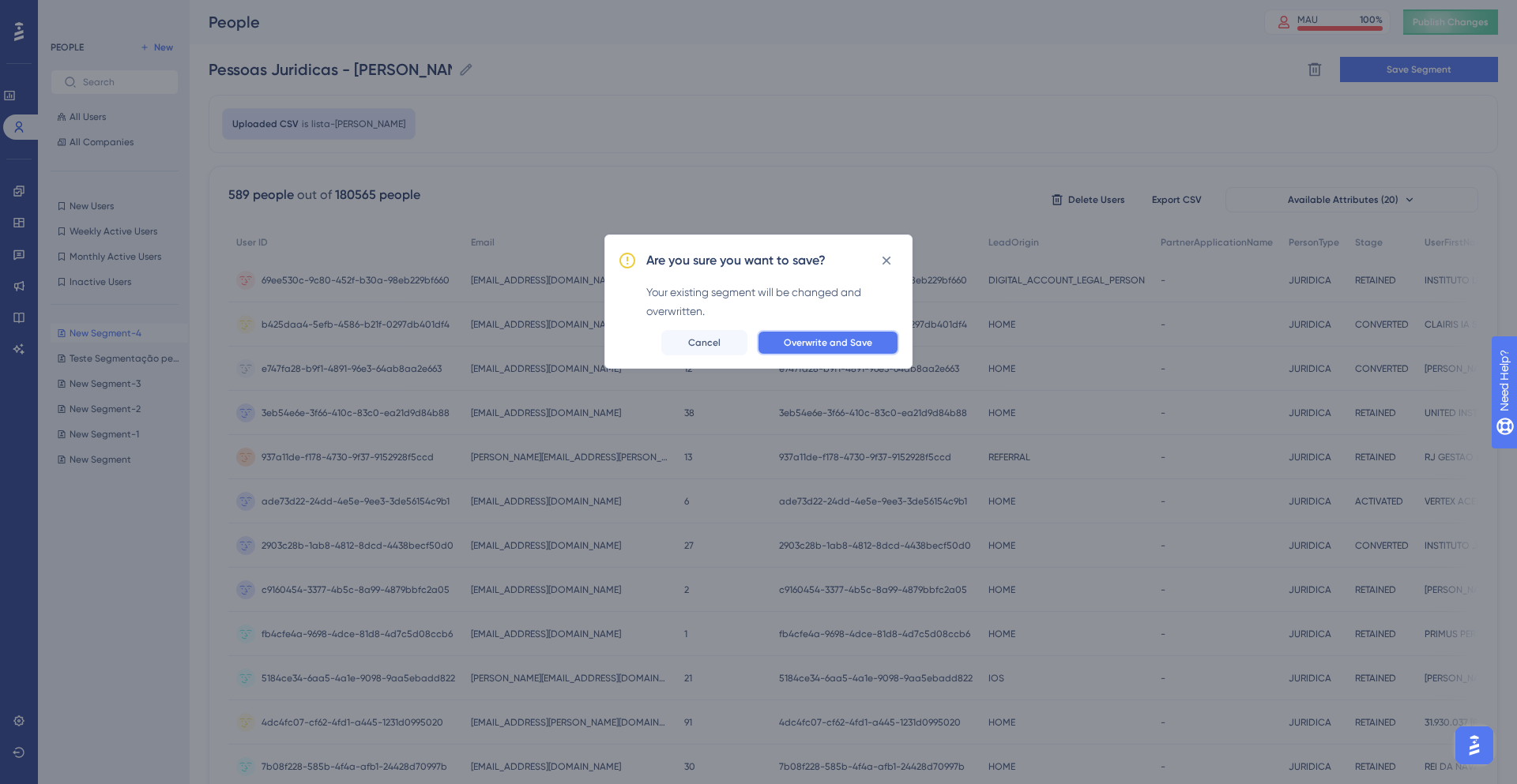
click at [812, 341] on span "Overwrite and Save" at bounding box center [827, 342] width 89 height 12
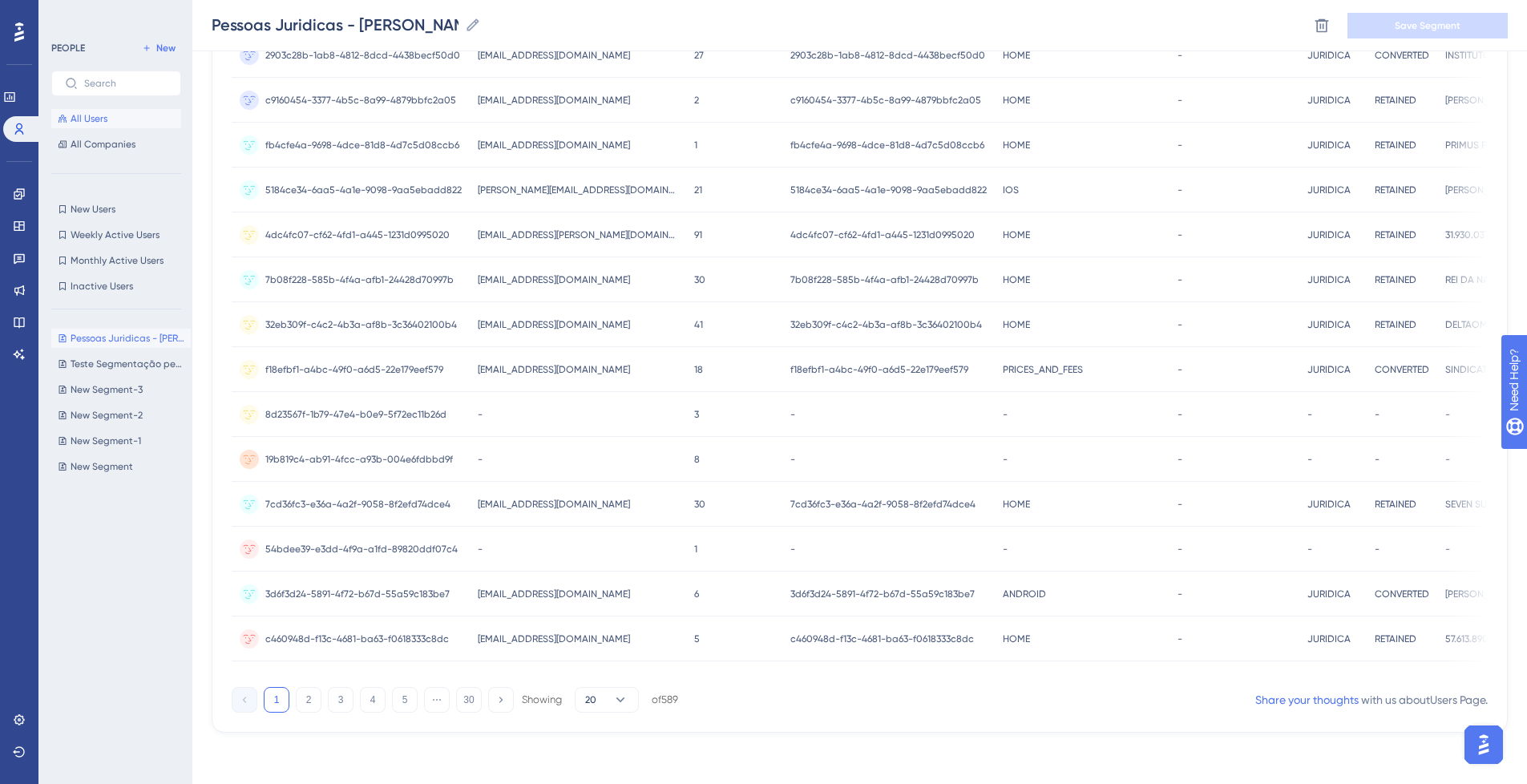
click at [89, 113] on span "All Users" at bounding box center [88, 118] width 37 height 12
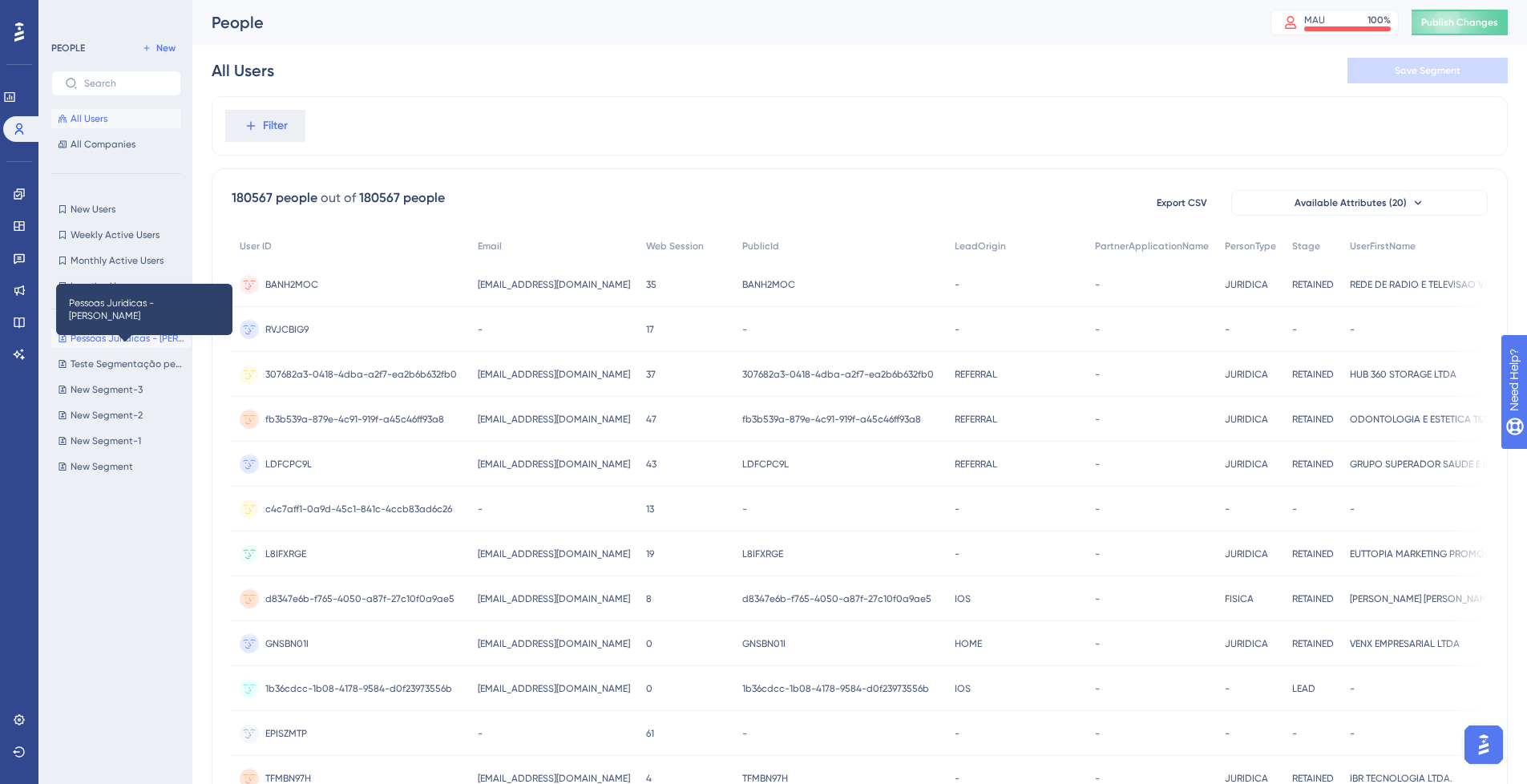
click at [133, 339] on span "Pessoas Juridicas - [PERSON_NAME]" at bounding box center [127, 338] width 114 height 12
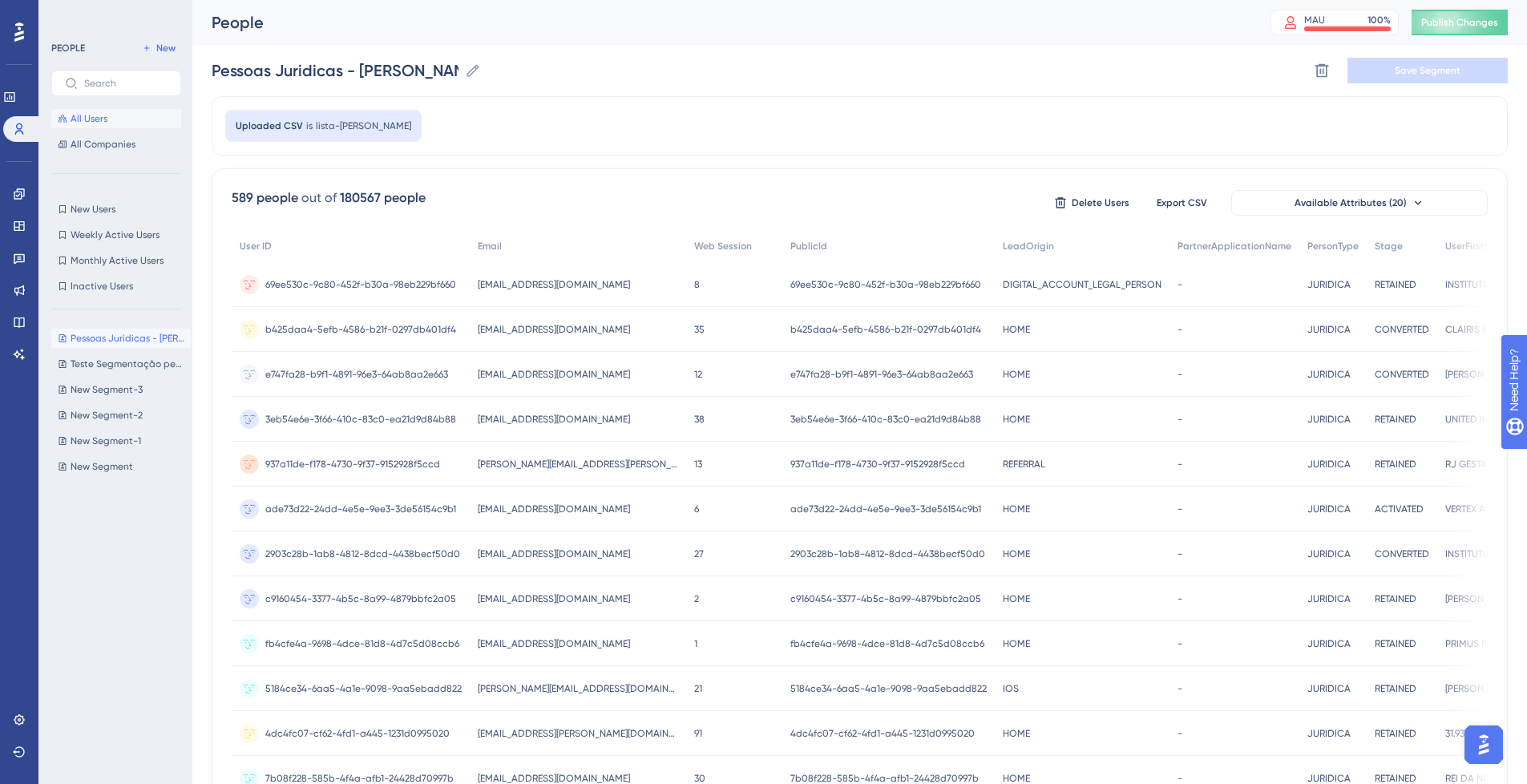
click at [115, 116] on button "All Users" at bounding box center [117, 118] width 130 height 20
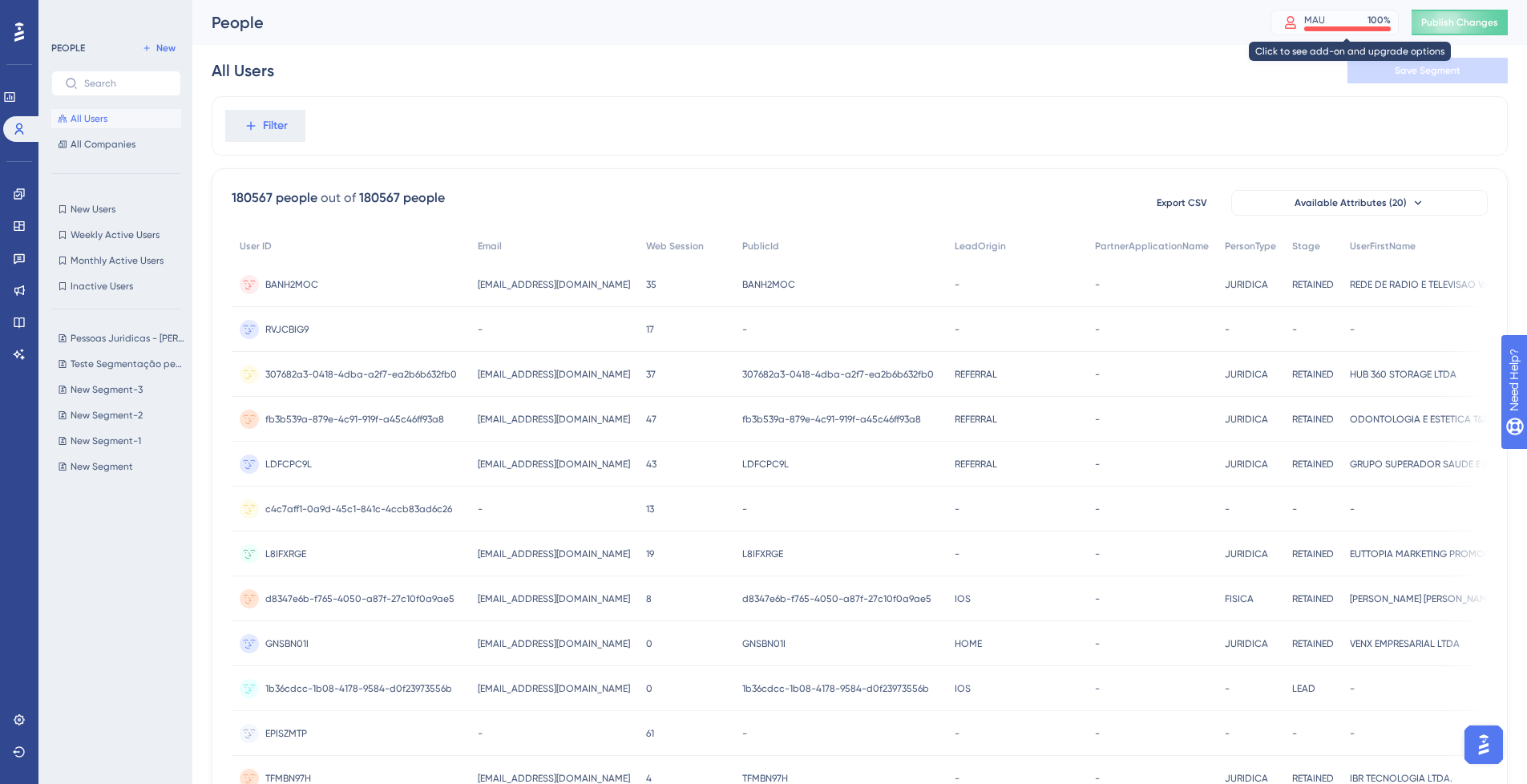
click at [1366, 18] on div "MAU 100 %" at bounding box center [1347, 20] width 86 height 12
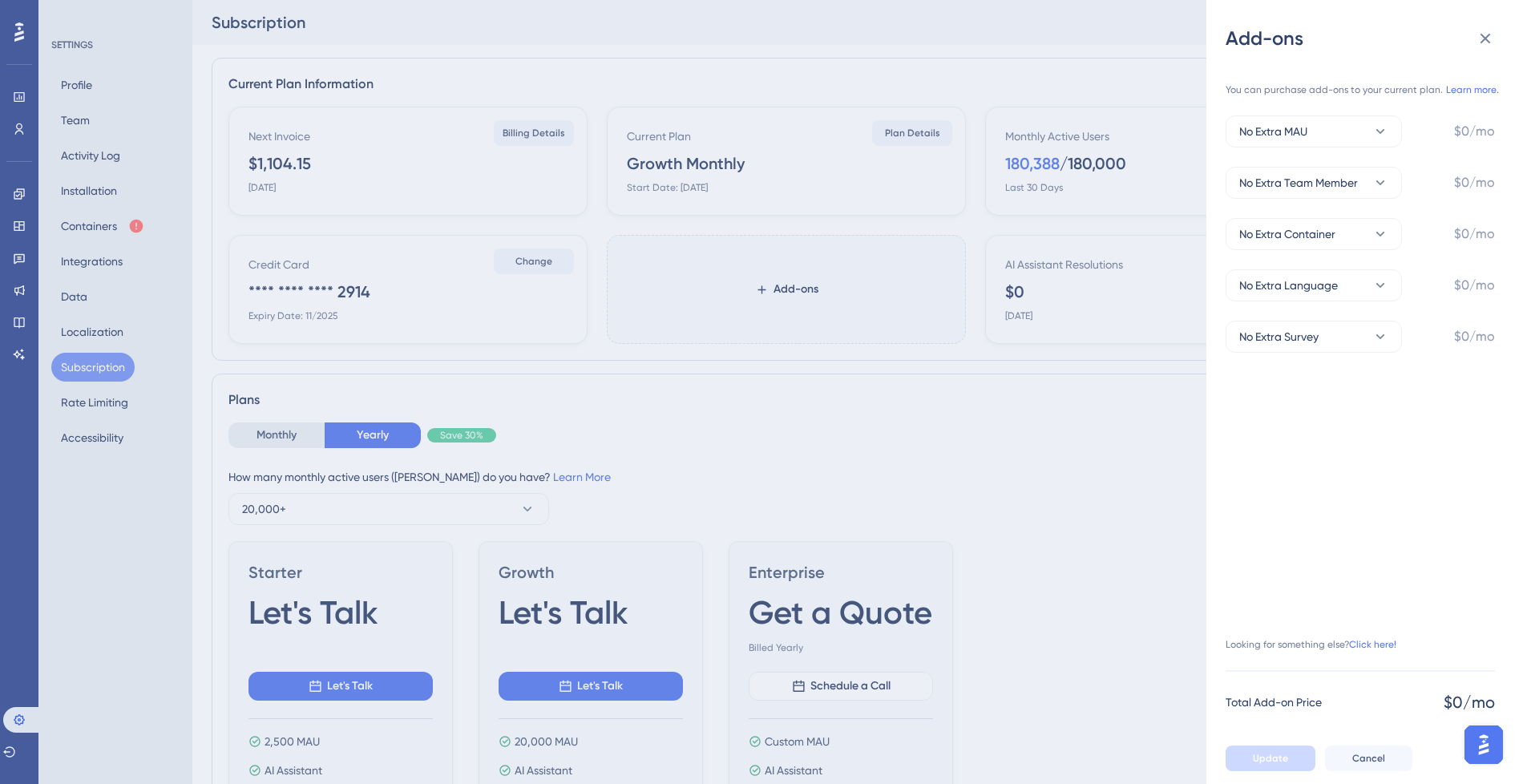
click at [697, 426] on div "Add-ons You can purchase add-ons to your current plan. Learn more. No Extra MAU…" at bounding box center [763, 392] width 1527 height 784
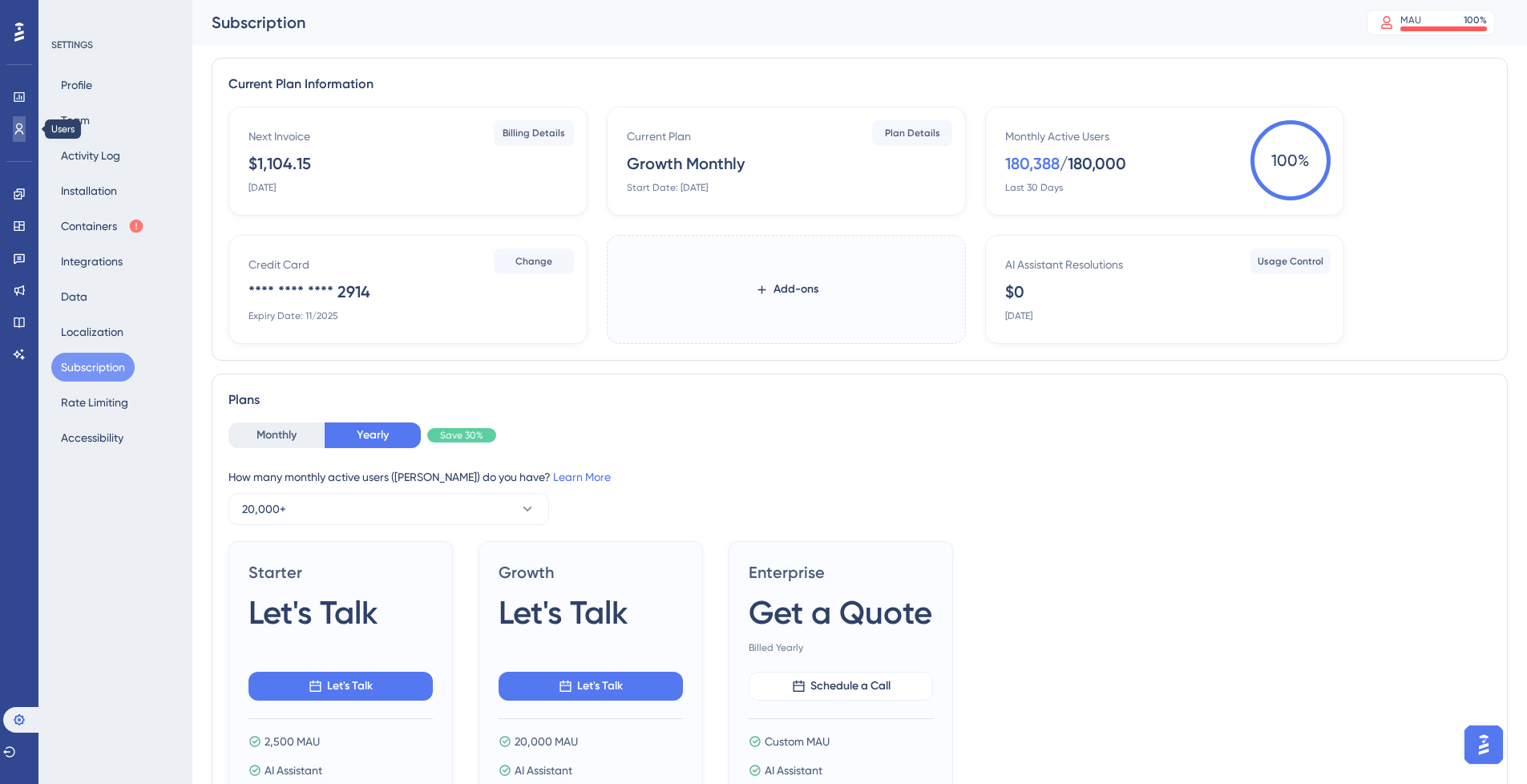
click at [21, 123] on icon at bounding box center [19, 129] width 12 height 12
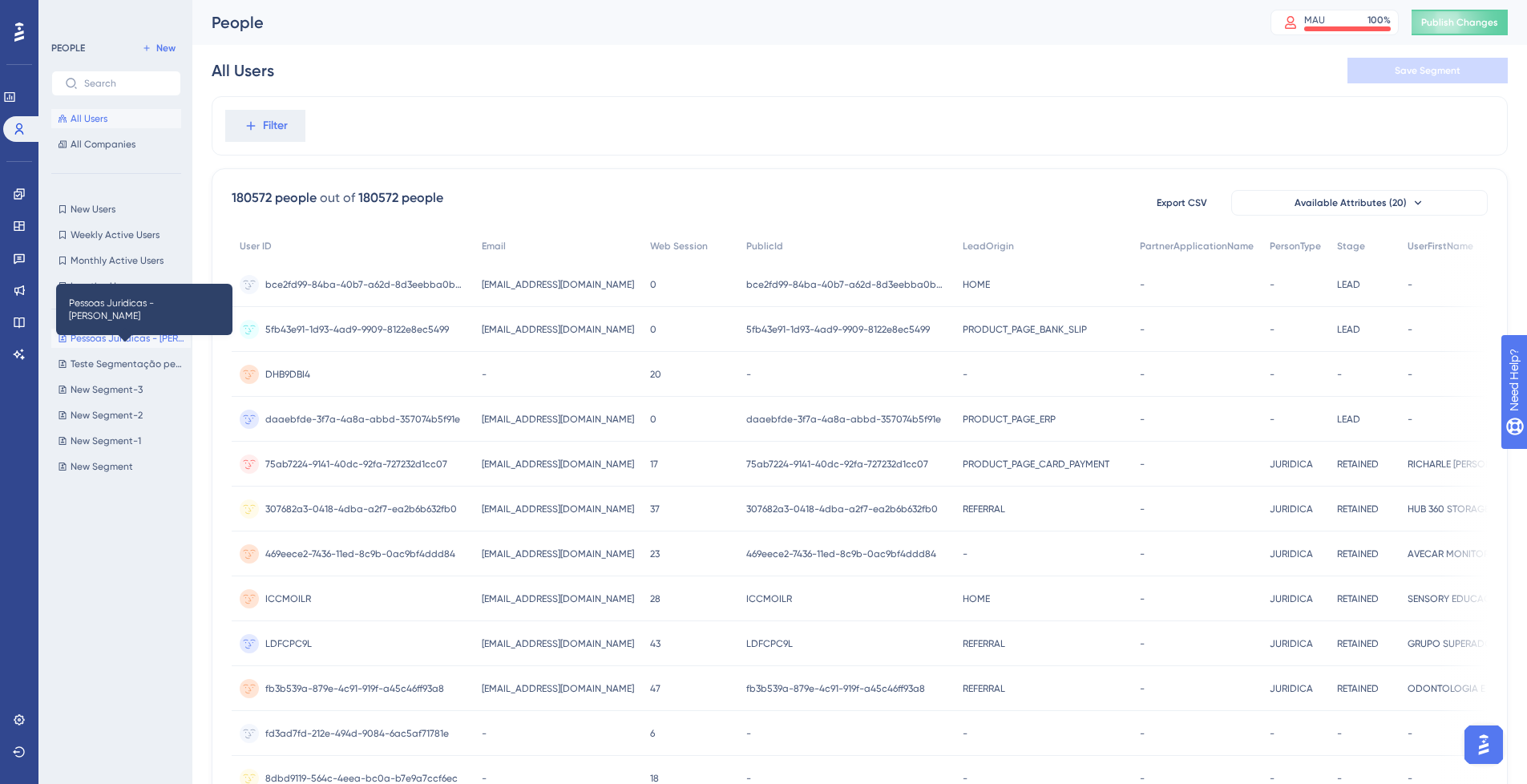
click at [117, 338] on span "Pessoas Juridicas - [PERSON_NAME]" at bounding box center [127, 338] width 114 height 12
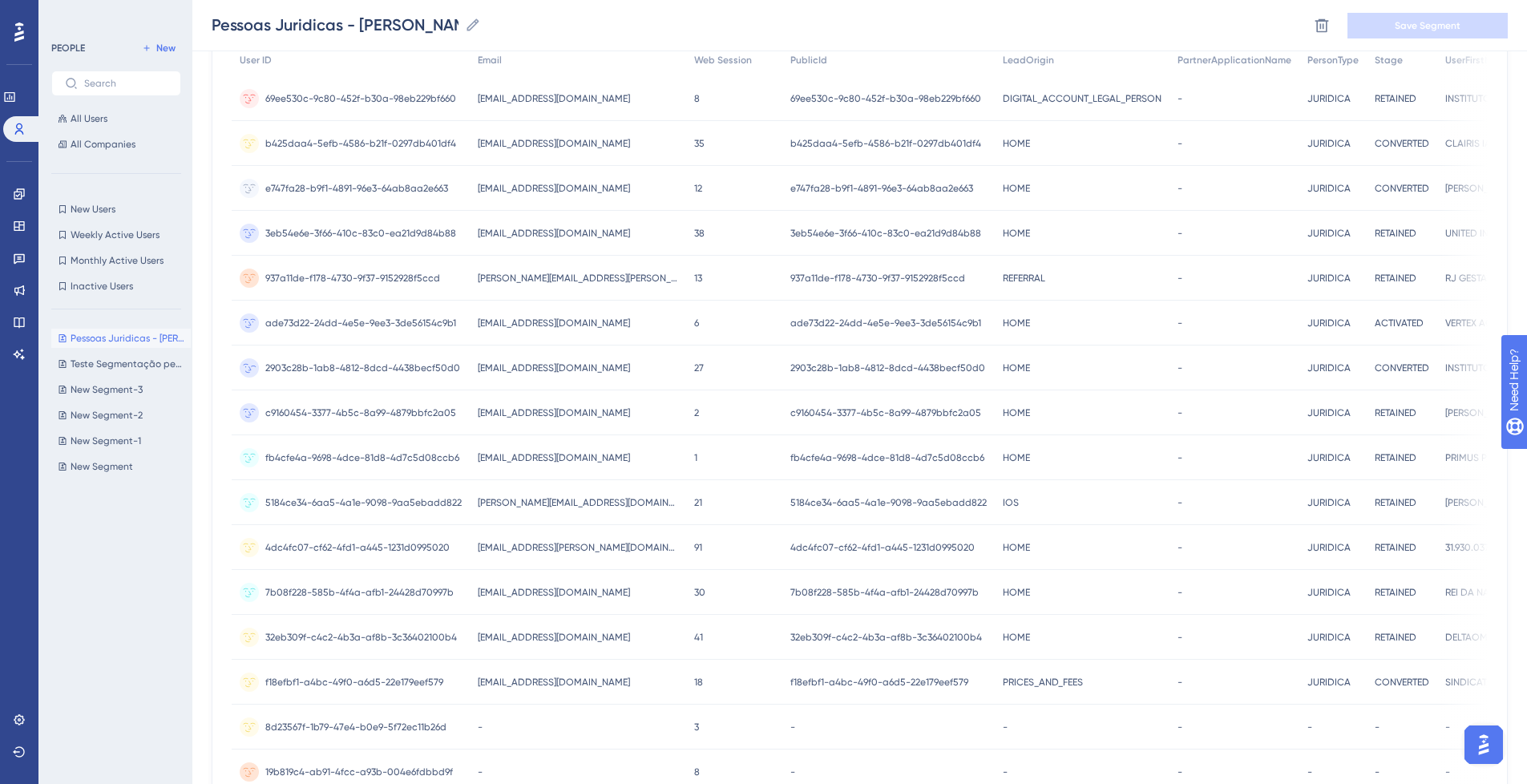
scroll to position [510, 0]
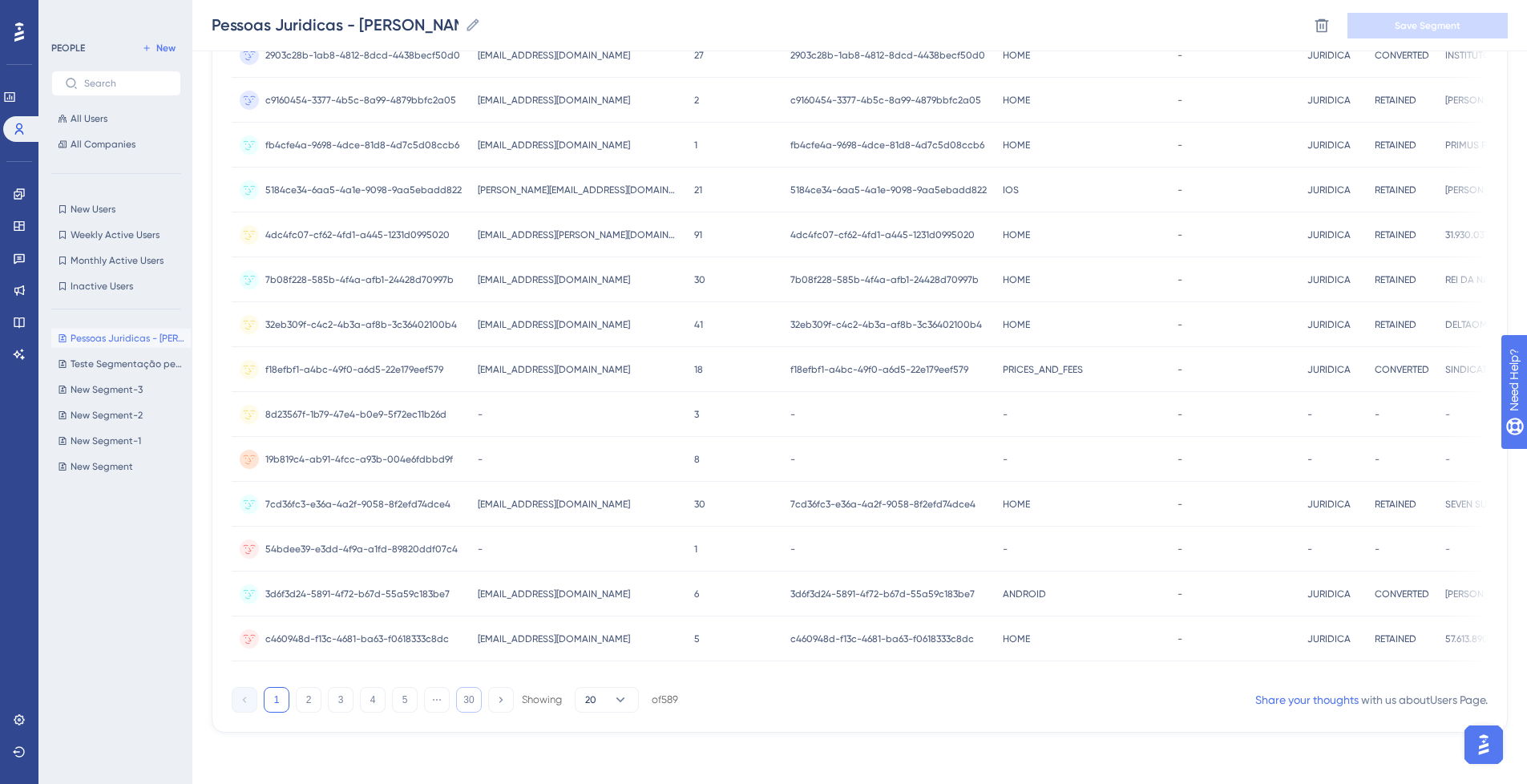
click at [465, 695] on button "30" at bounding box center [469, 699] width 26 height 26
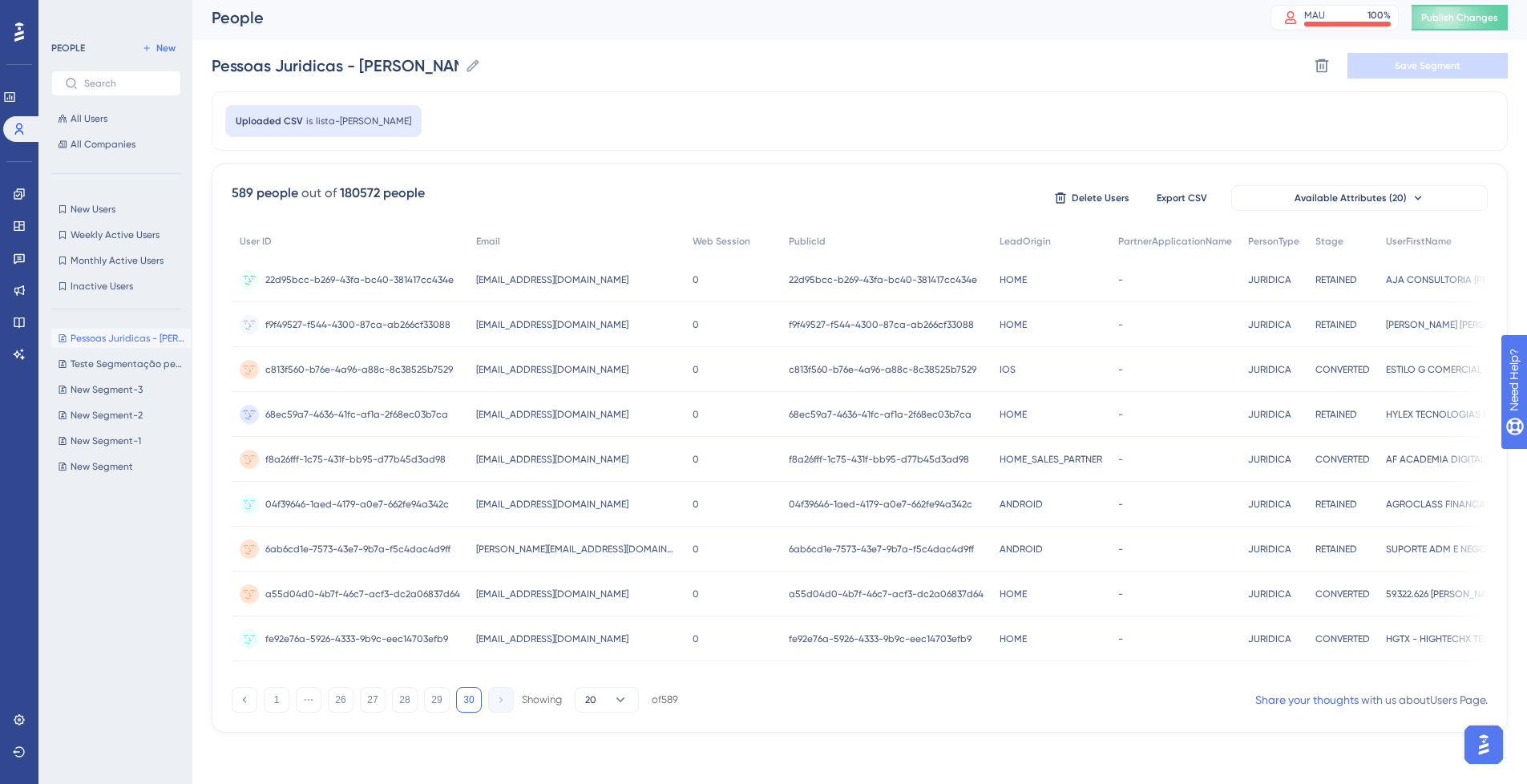
scroll to position [0, 0]
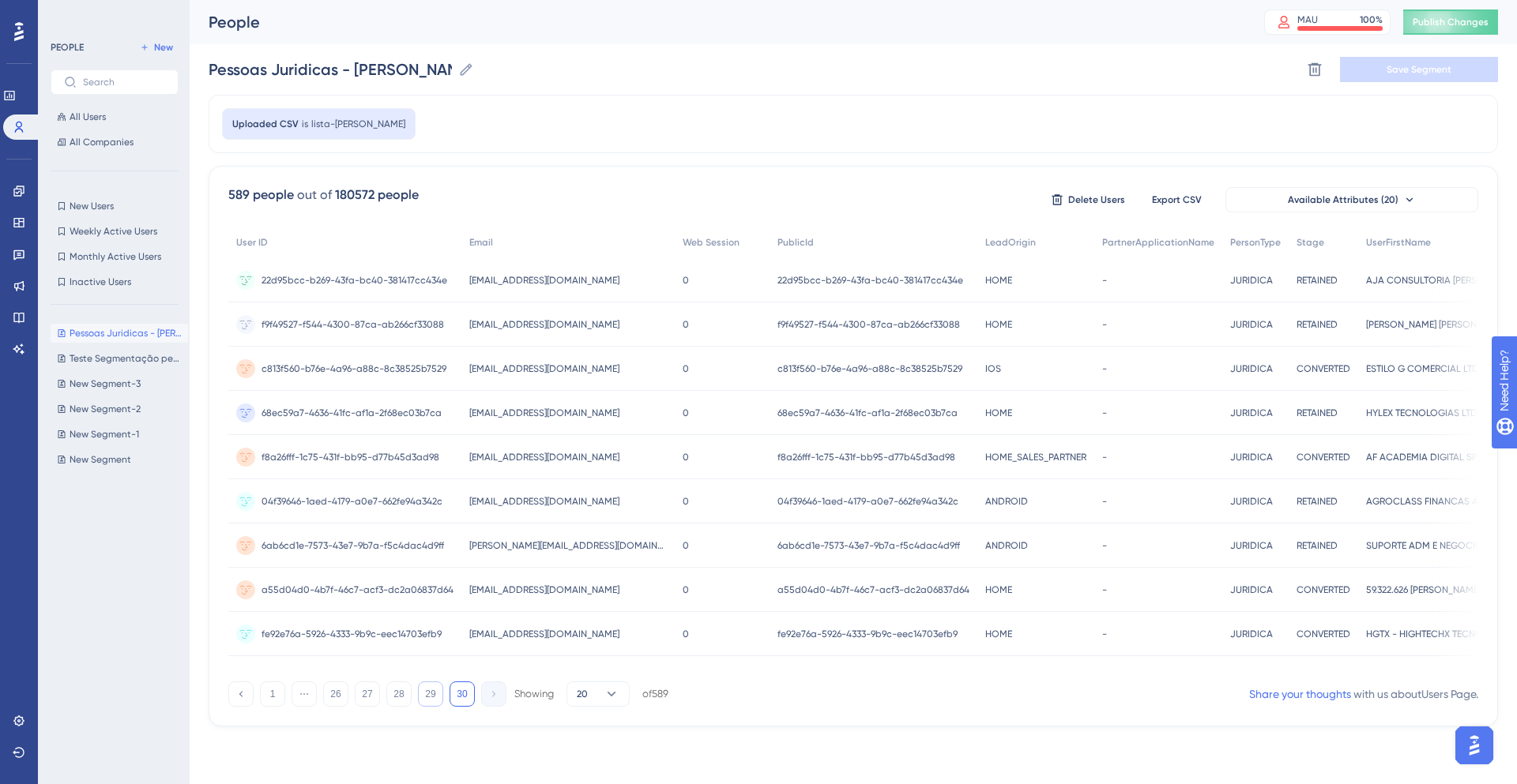
click at [424, 701] on button "29" at bounding box center [430, 694] width 25 height 25
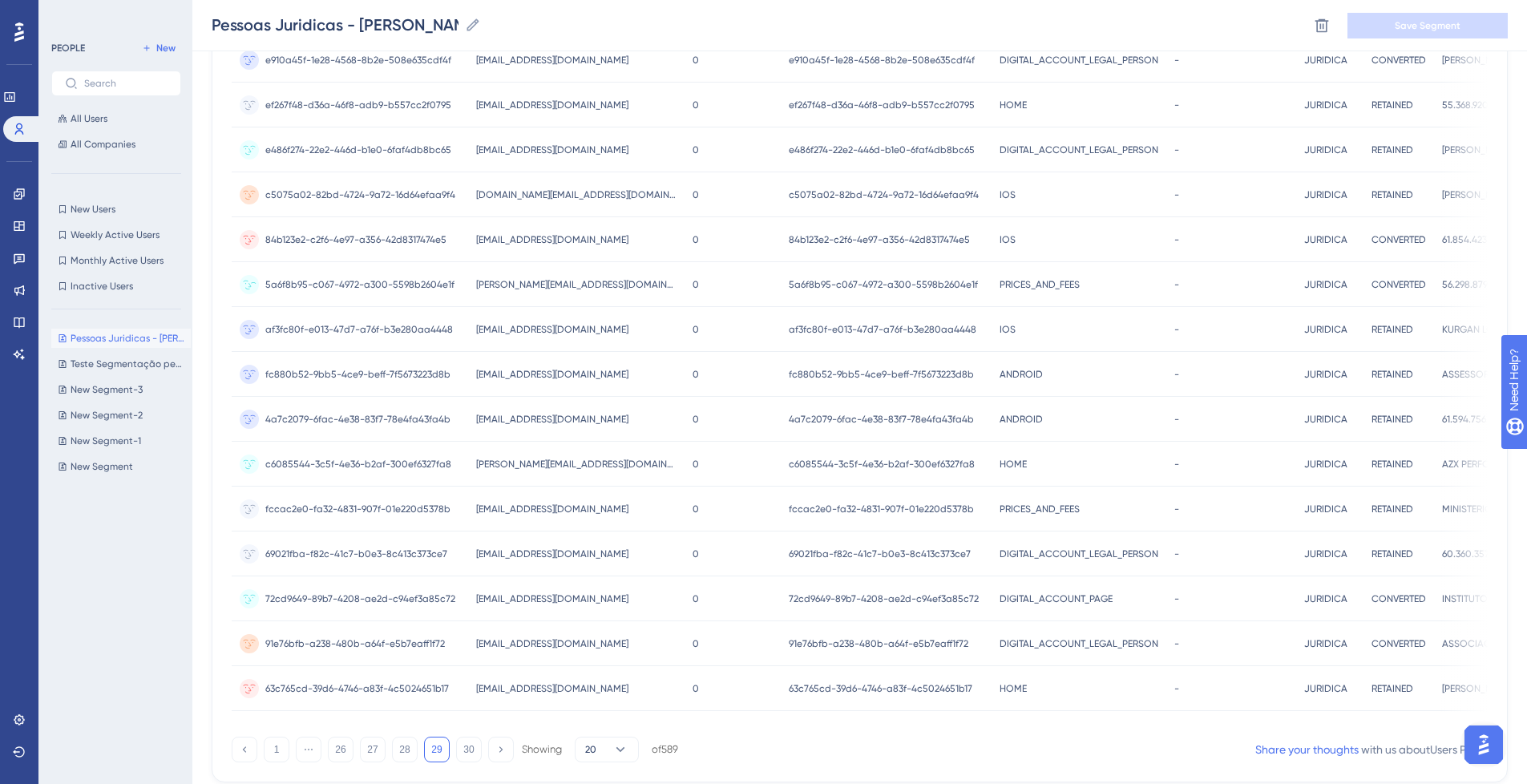
scroll to position [510, 0]
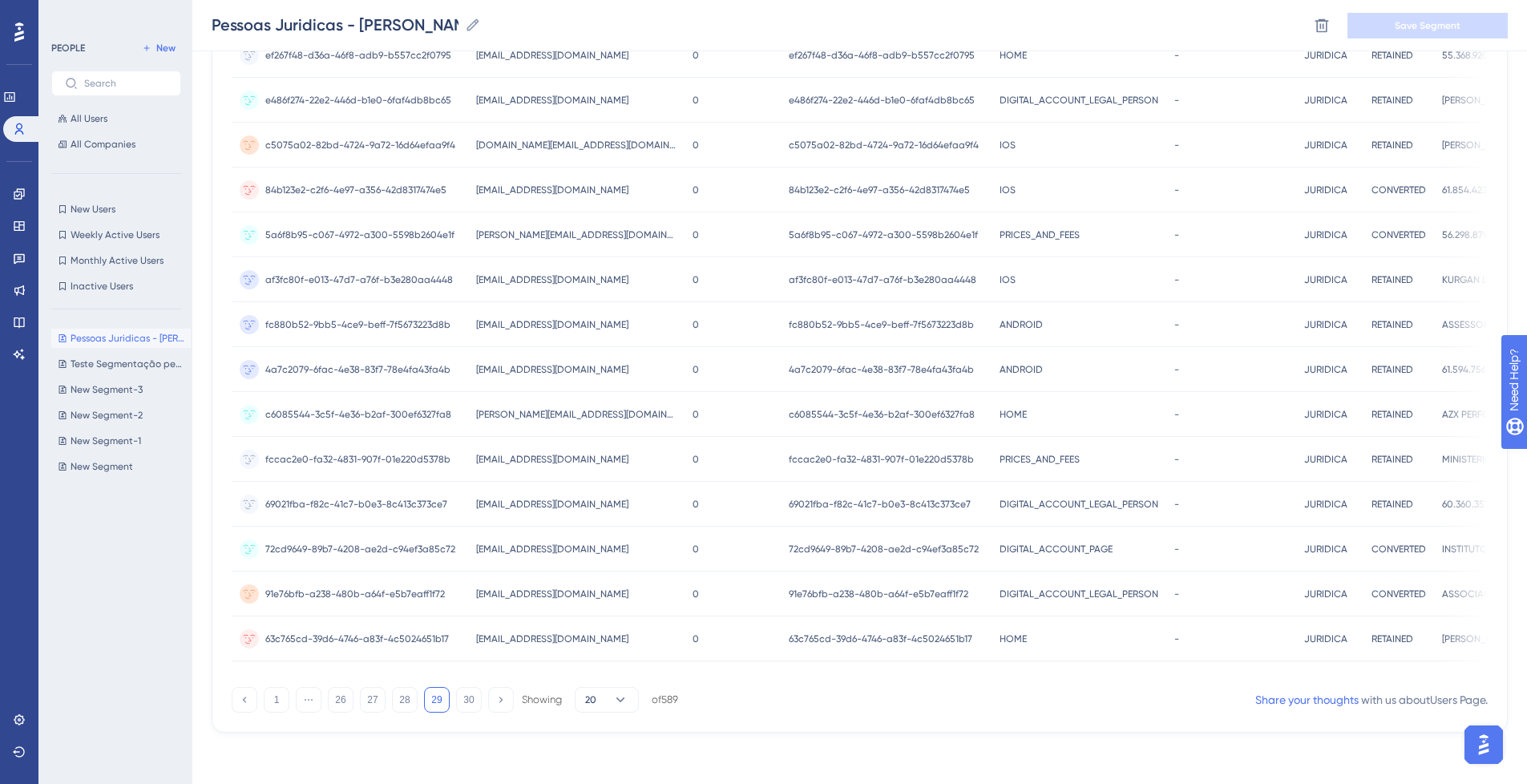
click at [485, 704] on div "1 ⋯ 26 27 28 29 30 Showing 20 of 589" at bounding box center [455, 699] width 447 height 26
click at [461, 701] on button "30" at bounding box center [469, 699] width 26 height 26
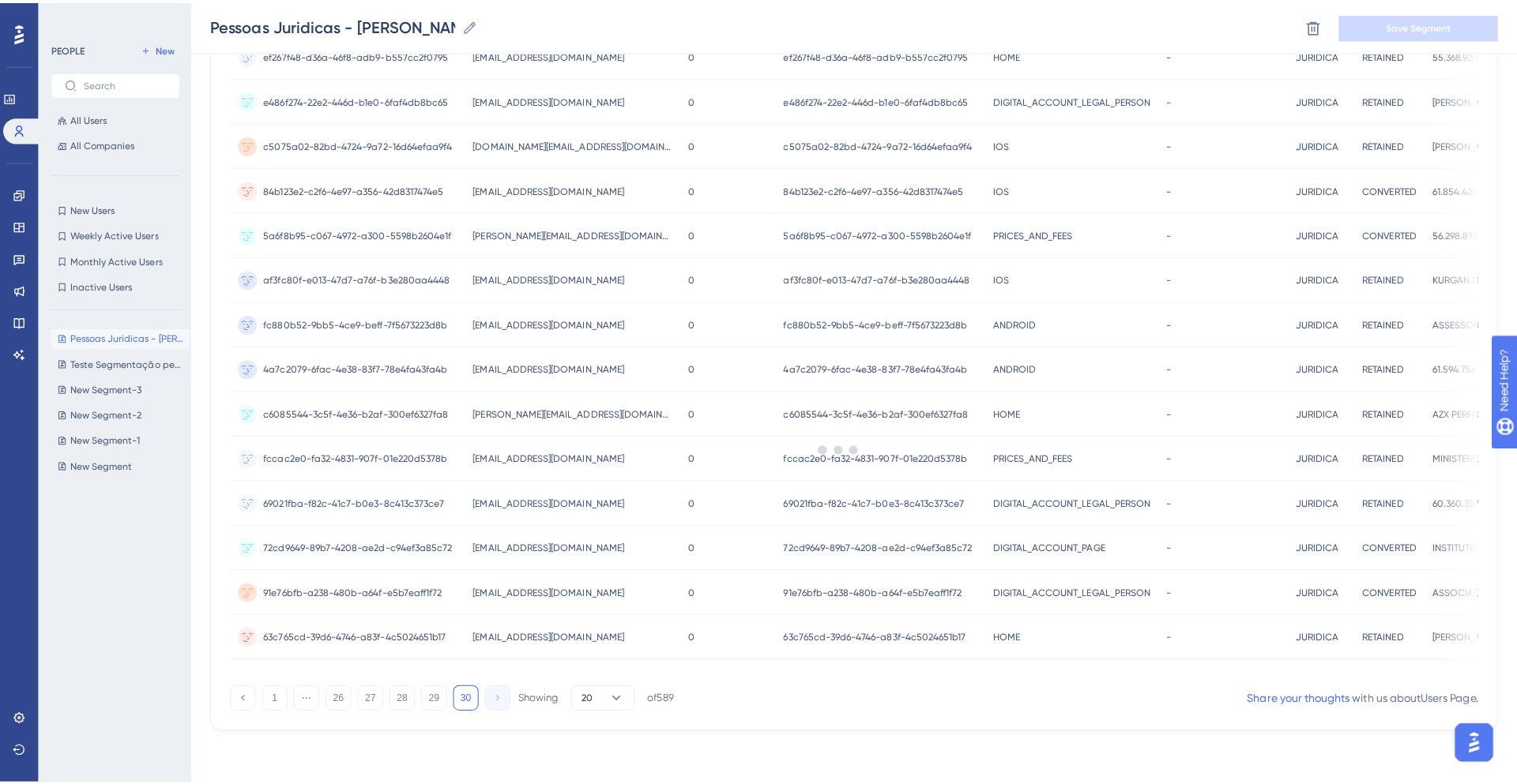
scroll to position [0, 0]
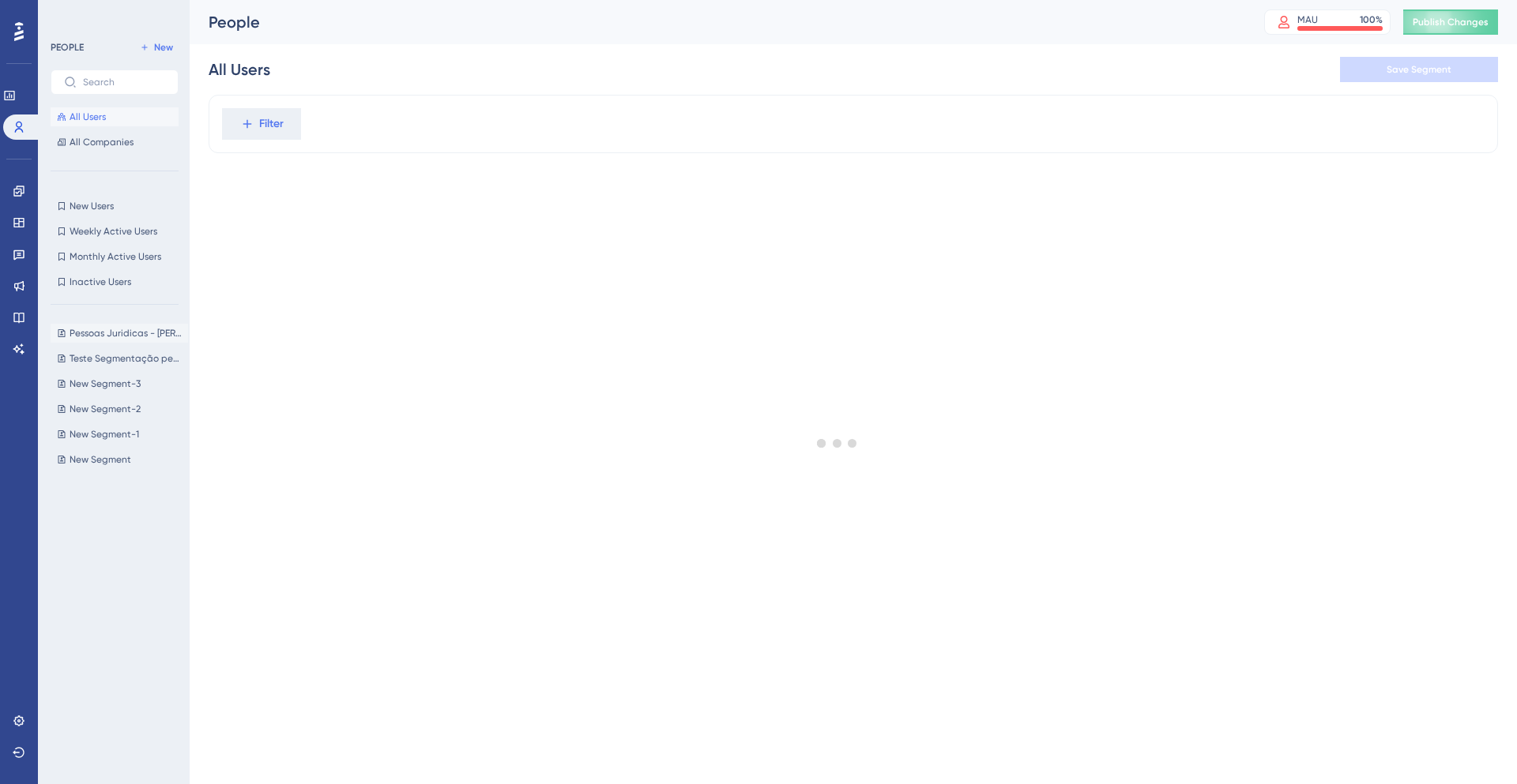
click at [93, 340] on button "Pessoas Juridicas - [PERSON_NAME] Juridicas - [PERSON_NAME]" at bounding box center [119, 334] width 137 height 19
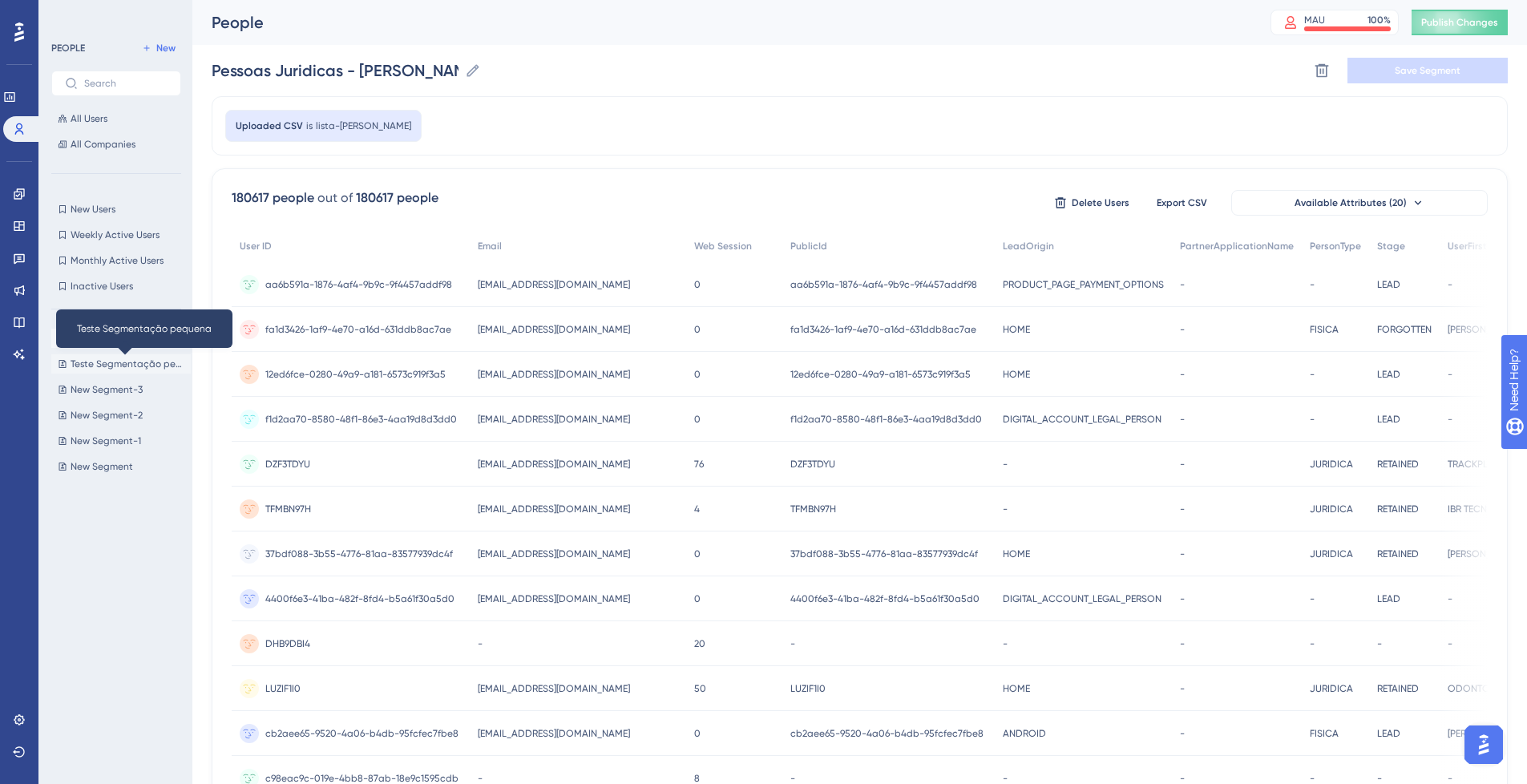
click at [86, 360] on span "Teste Segmentação pequena" at bounding box center [127, 363] width 114 height 12
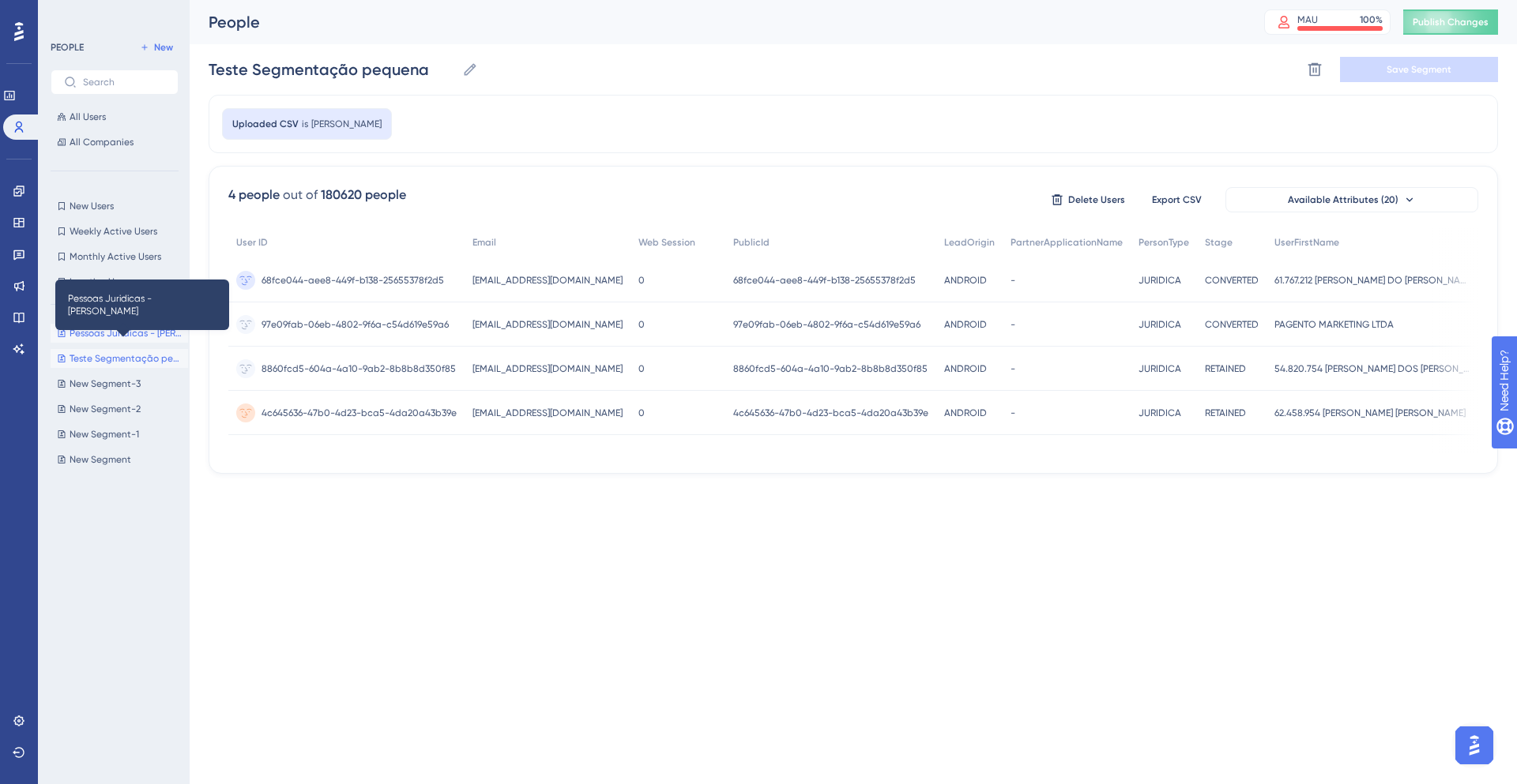
click at [91, 338] on span "Pessoas Juridicas - Lista Ana" at bounding box center [126, 333] width 112 height 12
type input "Pessoas Juridicas - Lista Ana"
